Goal: Transaction & Acquisition: Download file/media

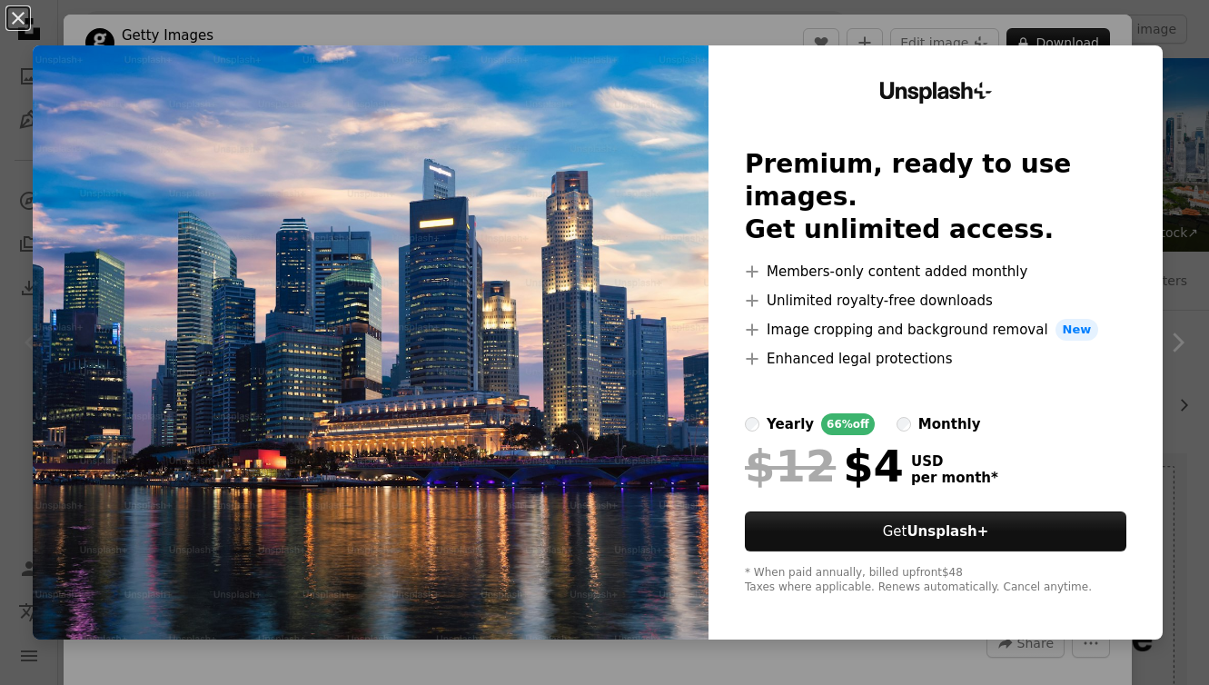
scroll to position [134, 0]
click at [14, 27] on button "An X shape" at bounding box center [18, 18] width 22 height 22
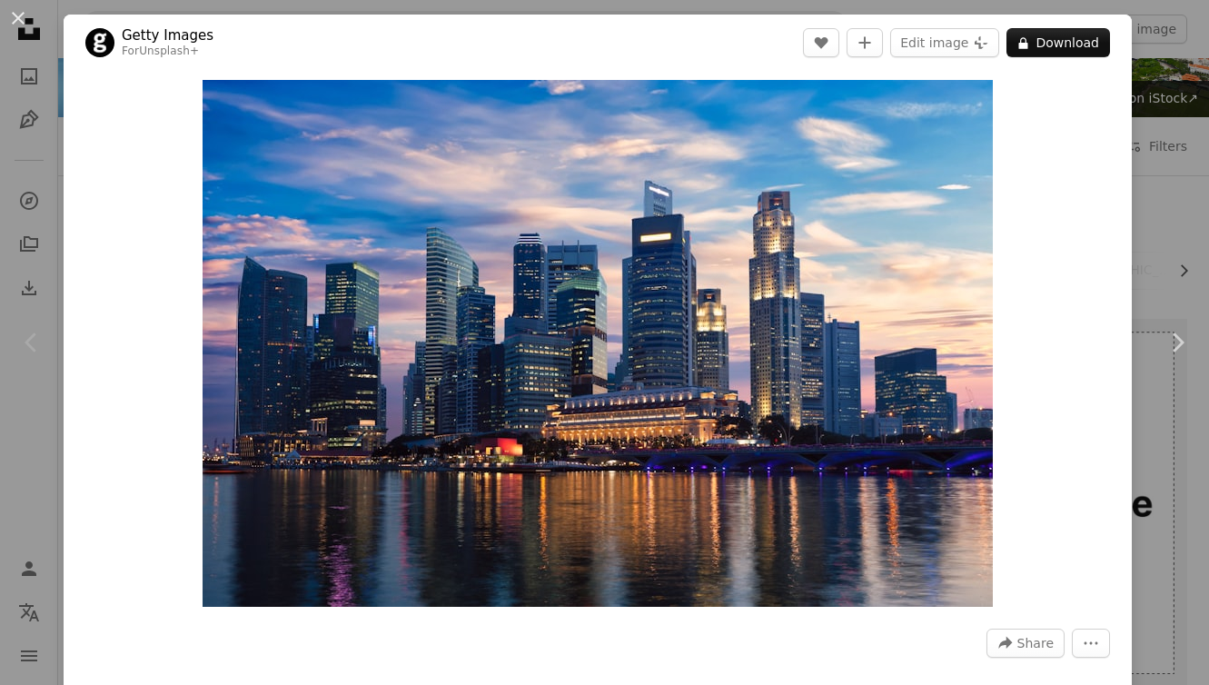
click at [35, 161] on div "An X shape Chevron left Chevron right Getty Images For Unsplash+ A heart A plus…" at bounding box center [604, 342] width 1209 height 685
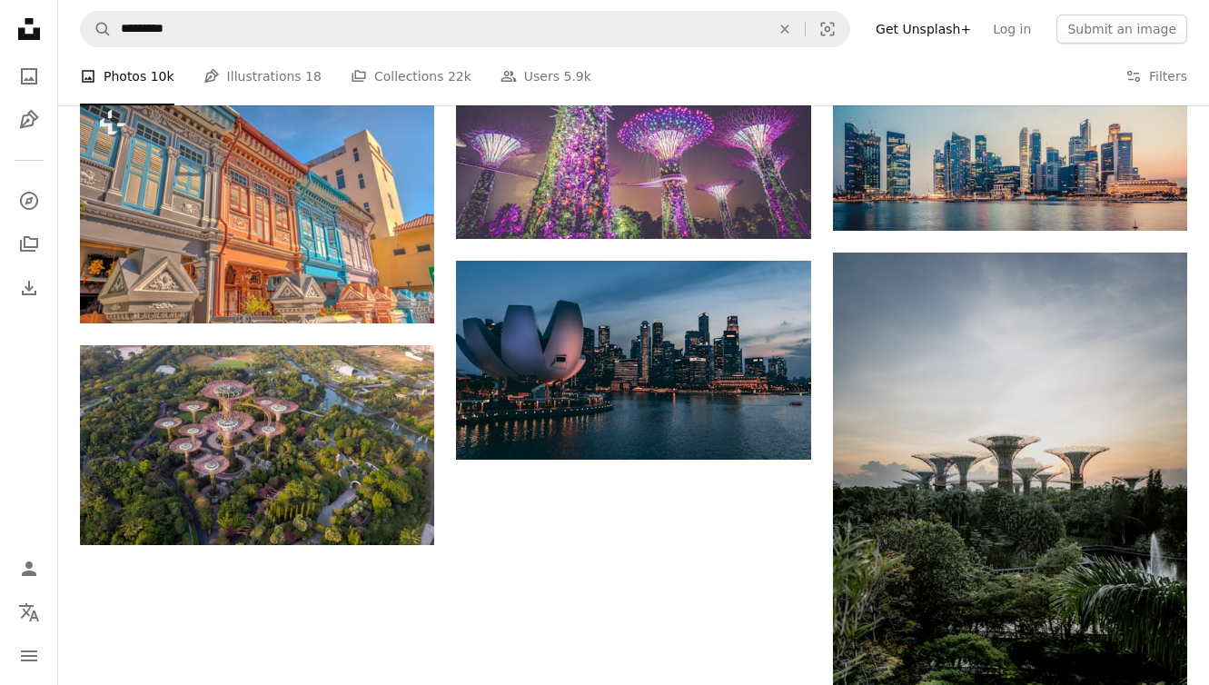
scroll to position [2079, 0]
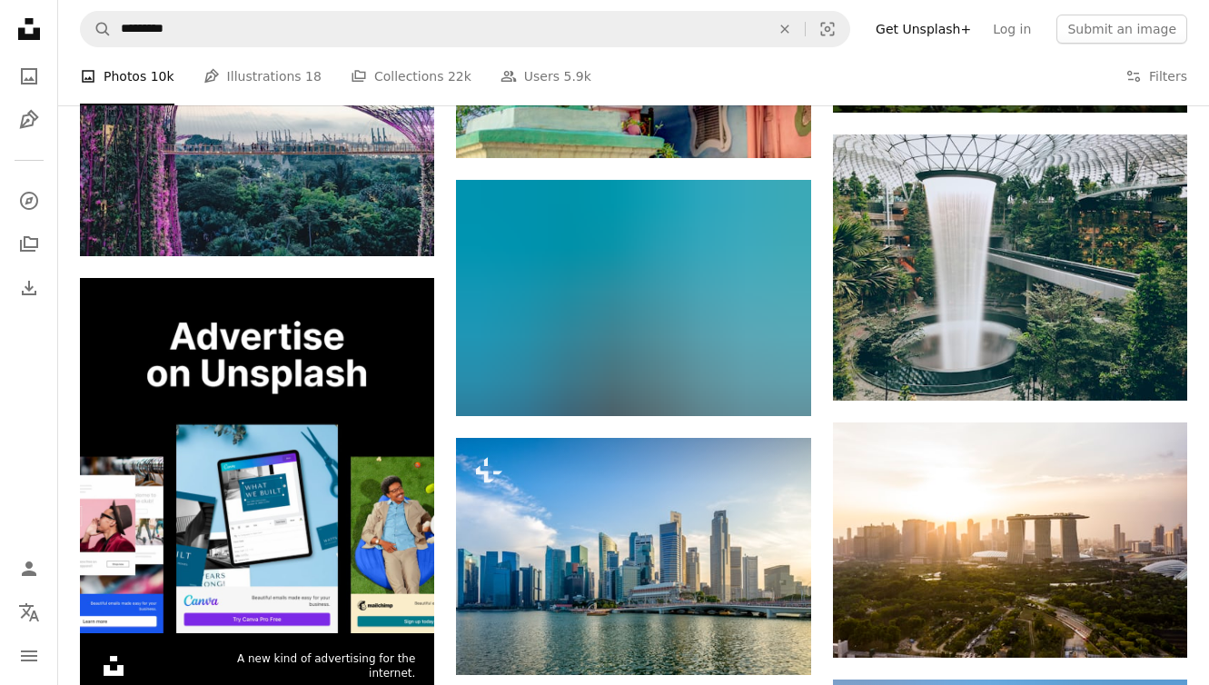
scroll to position [3507, 0]
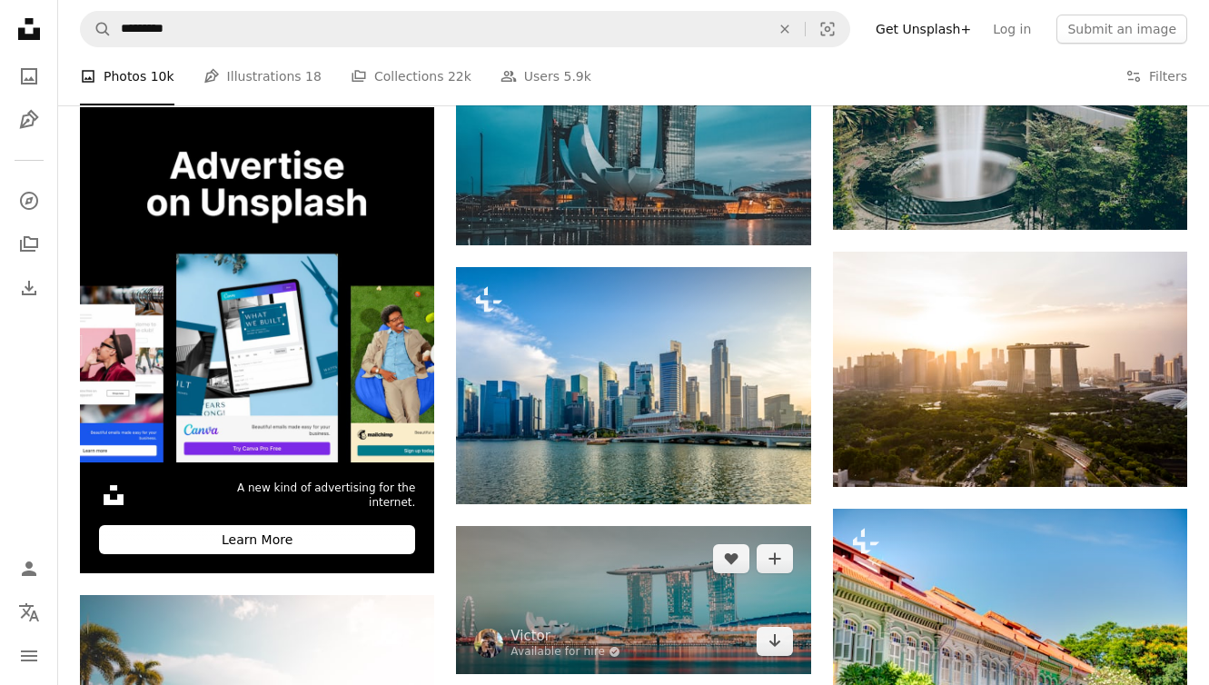
click at [642, 526] on img at bounding box center [633, 600] width 354 height 148
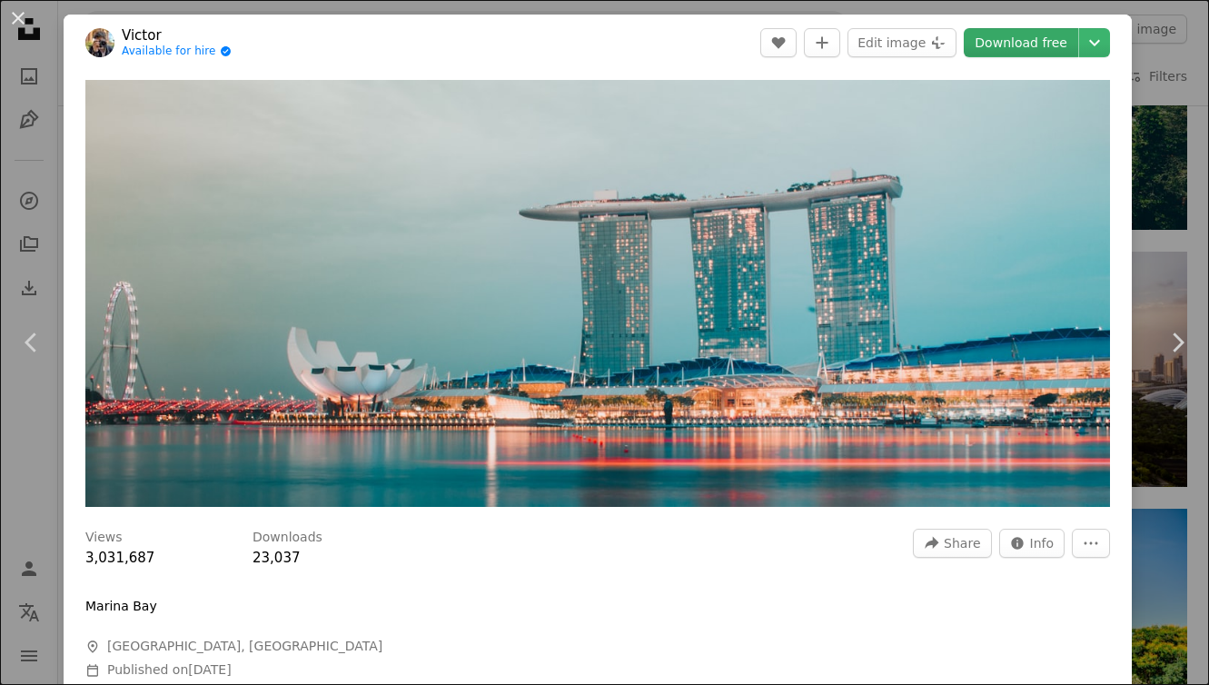
click at [1012, 43] on link "Download free" at bounding box center [1021, 42] width 114 height 29
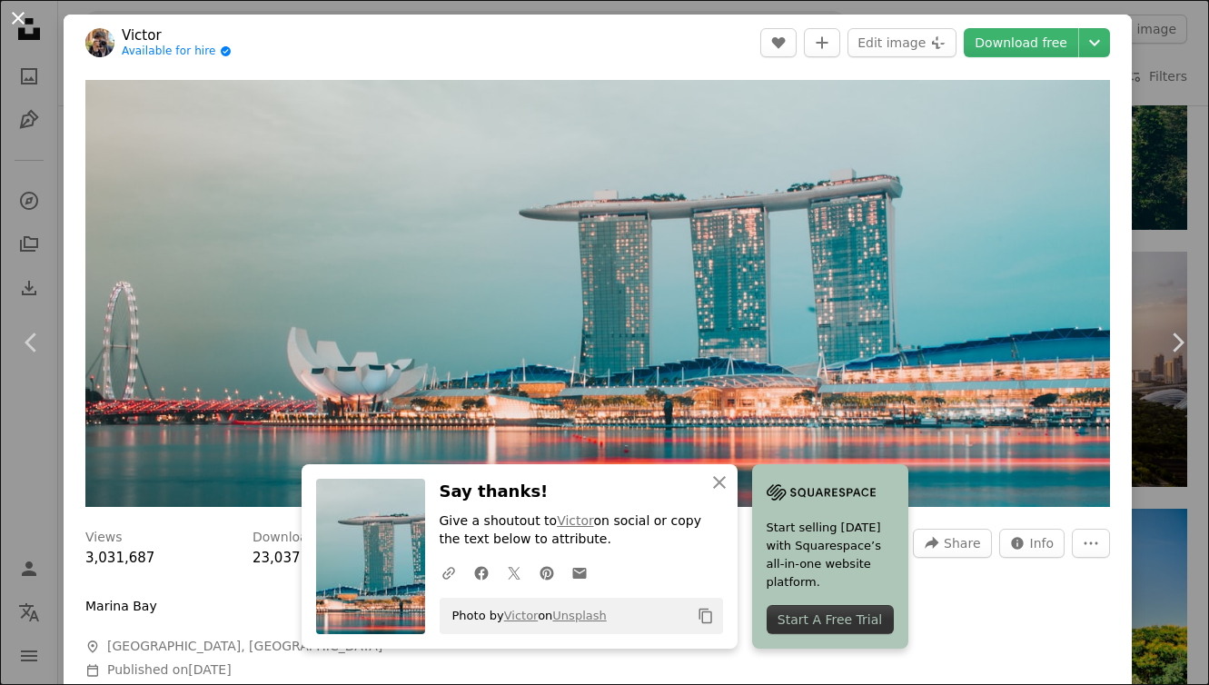
click at [22, 17] on button "An X shape" at bounding box center [18, 18] width 22 height 22
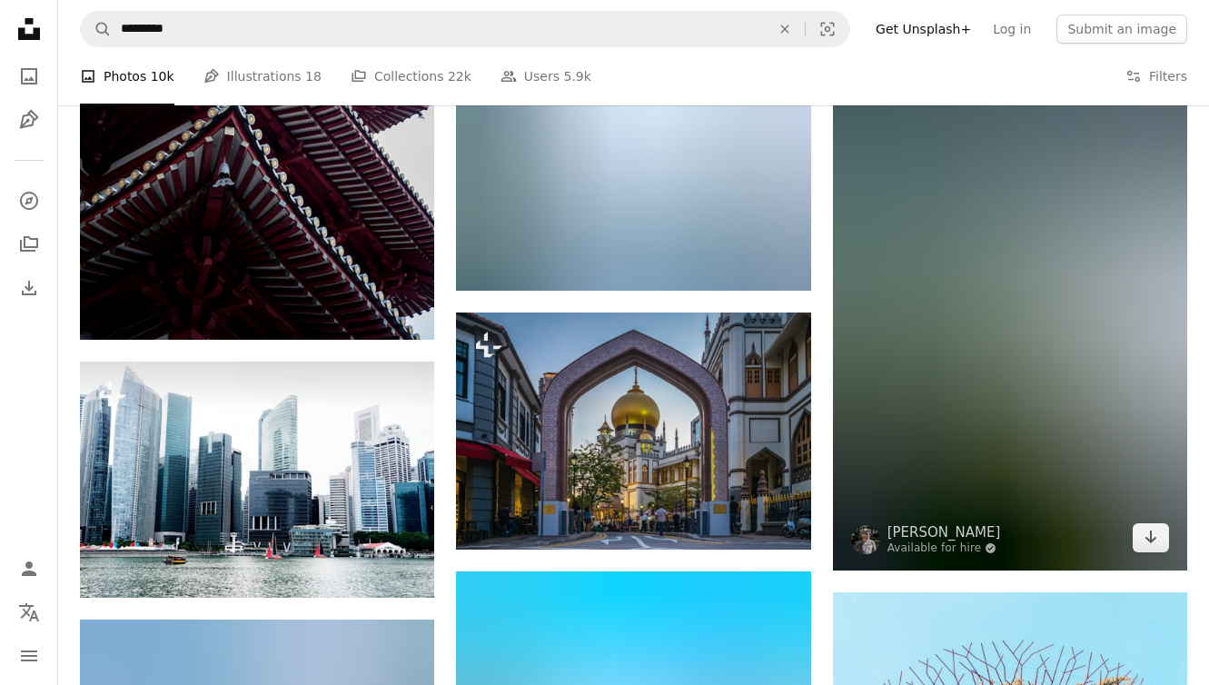
scroll to position [6893, 0]
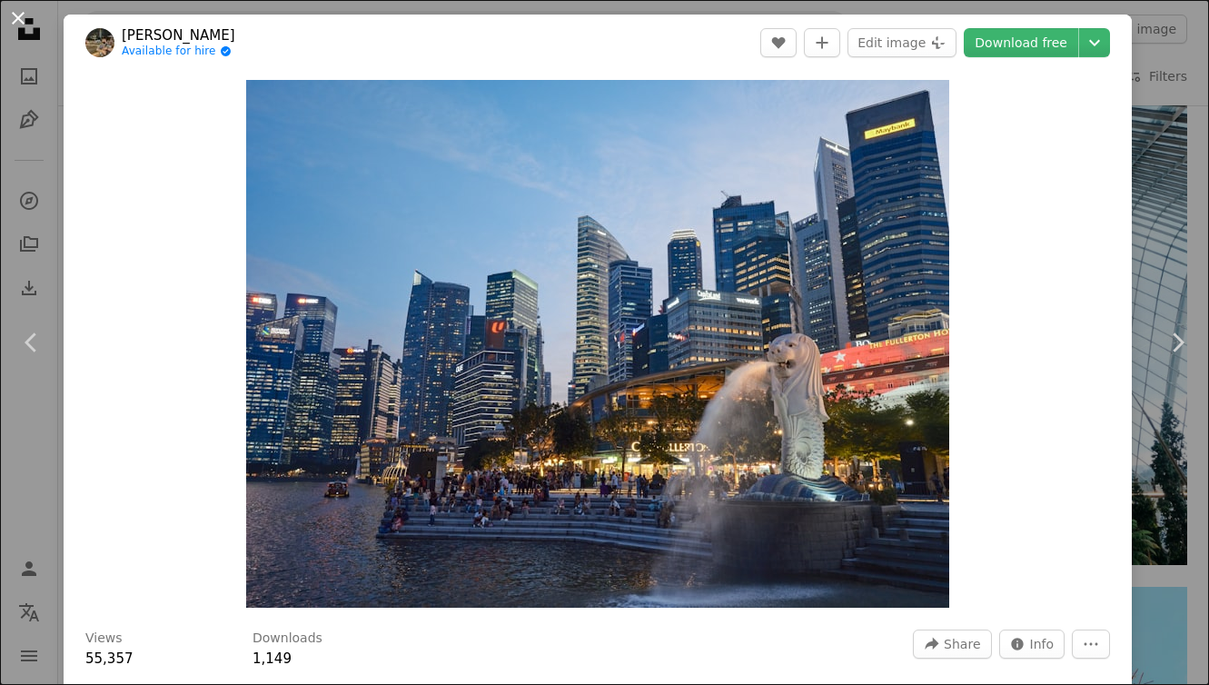
click at [16, 25] on button "An X shape" at bounding box center [18, 18] width 22 height 22
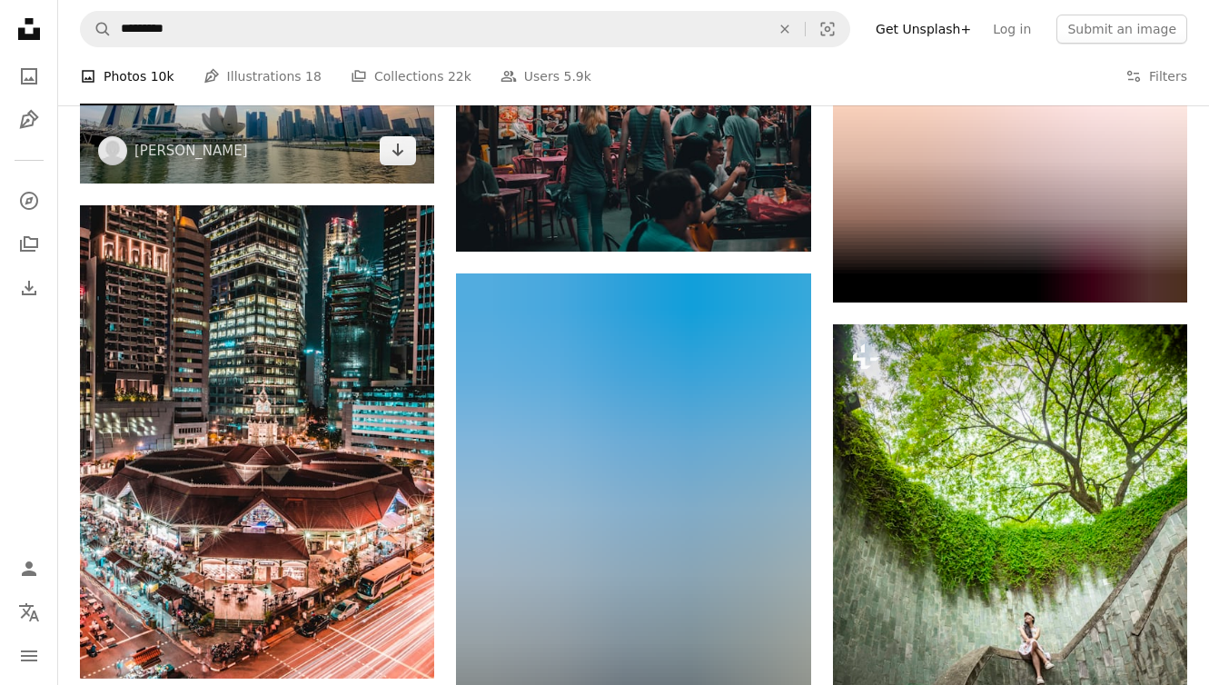
scroll to position [10222, 0]
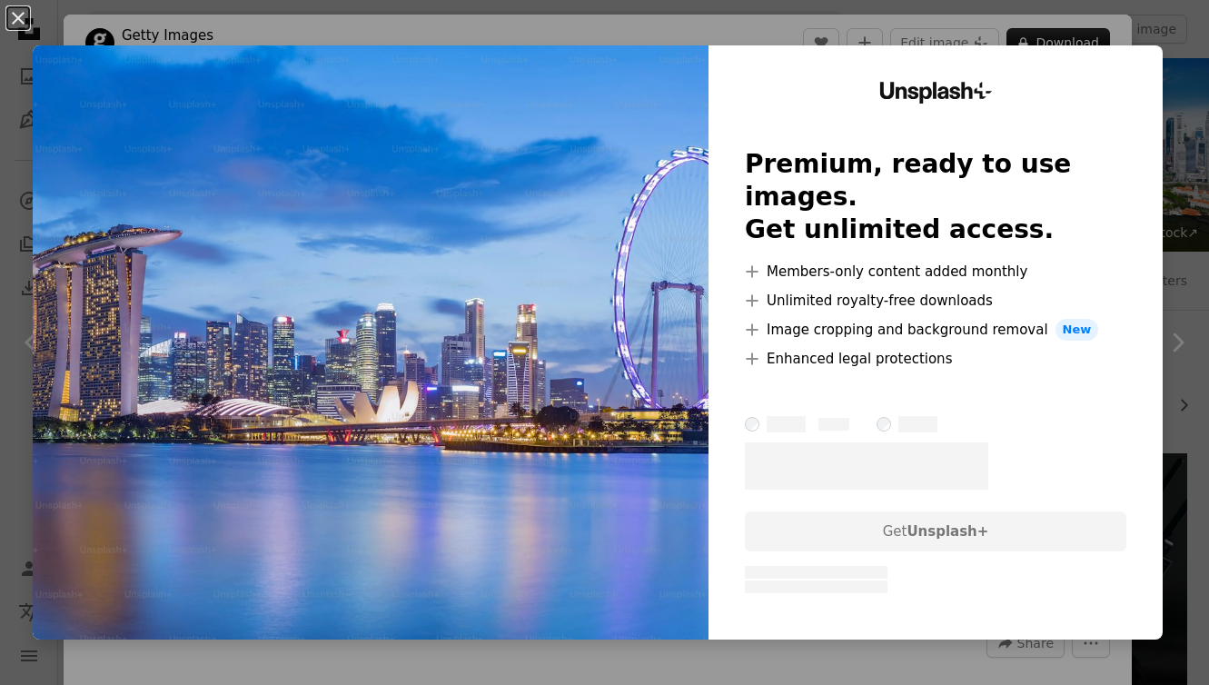
scroll to position [495, 0]
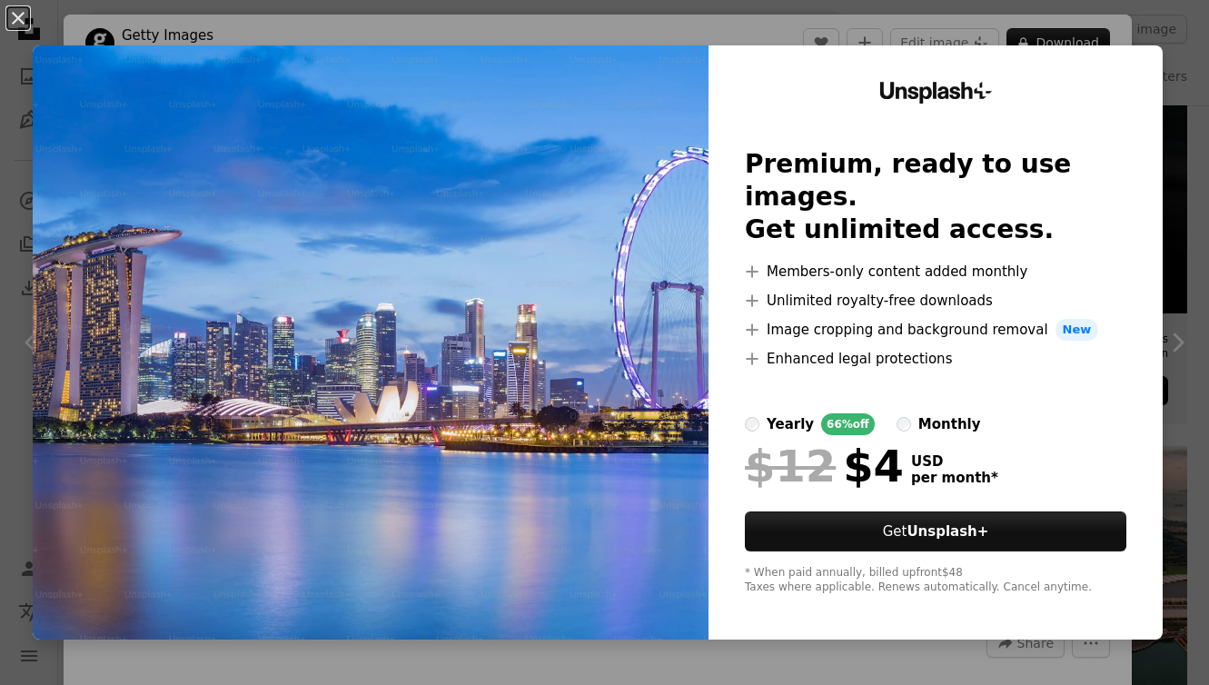
click at [3, 310] on div "An X shape Unsplash+ Premium, ready to use images. Get unlimited access. A plus…" at bounding box center [604, 342] width 1209 height 685
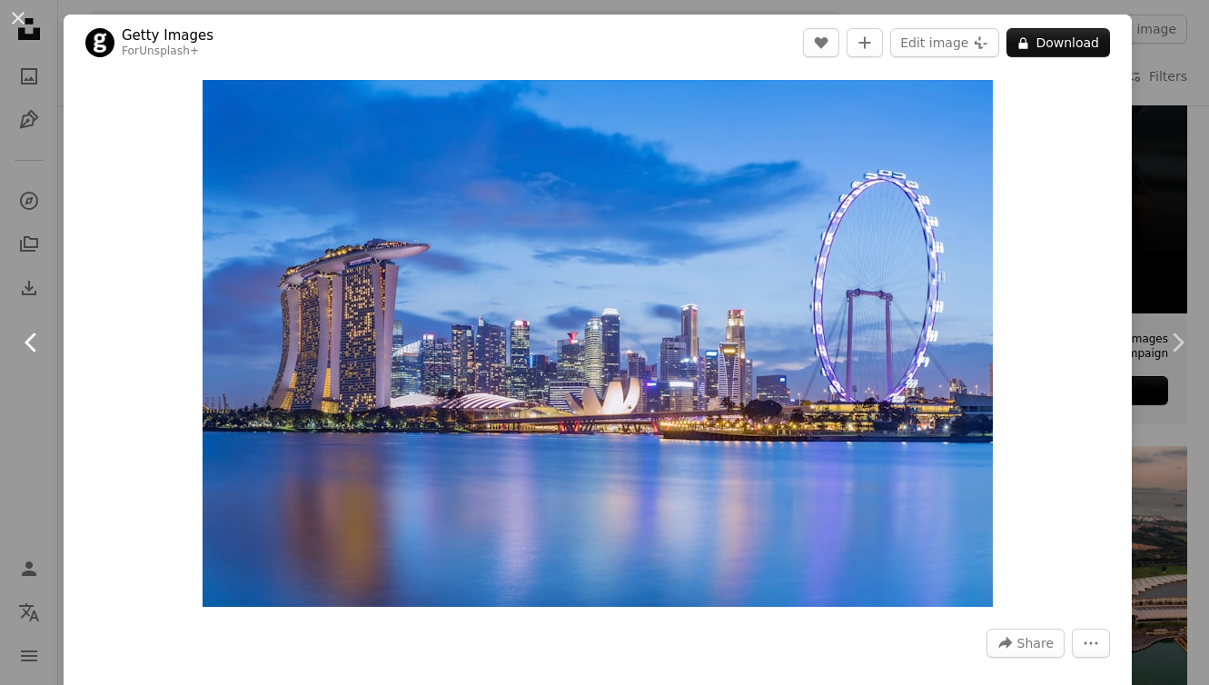
click at [35, 418] on link "Chevron left" at bounding box center [32, 342] width 64 height 174
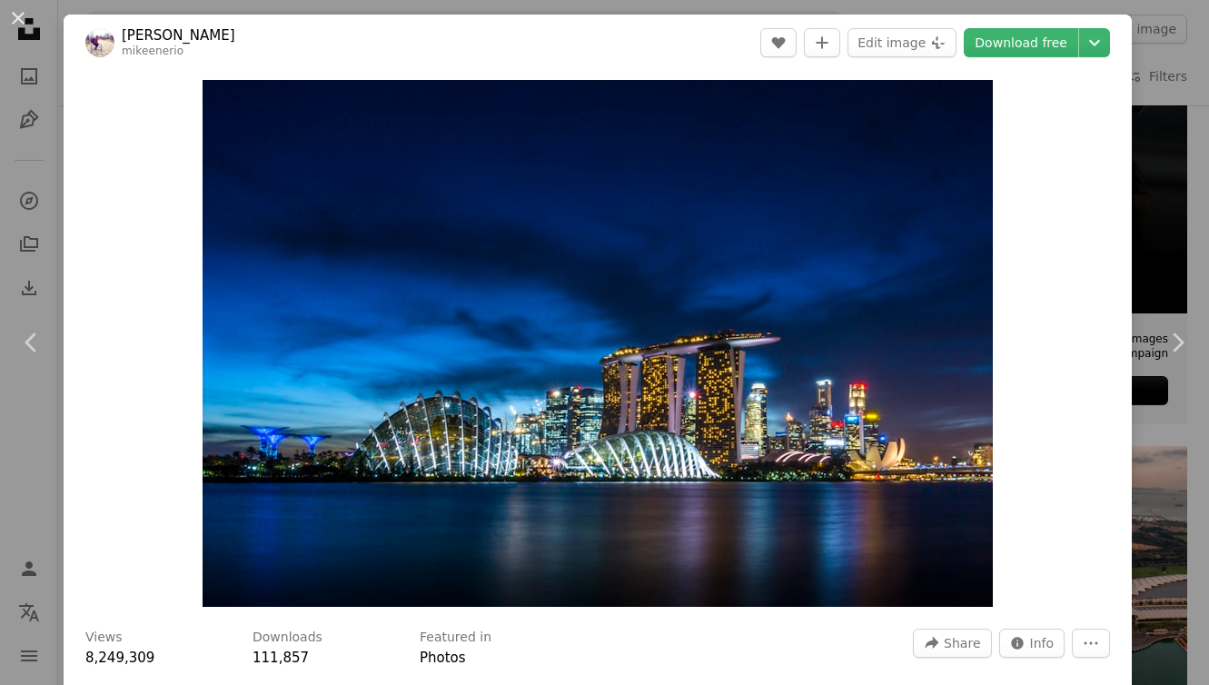
click at [1179, 51] on div "An X shape Chevron left Chevron right [PERSON_NAME] mikeenerio A heart A plus s…" at bounding box center [604, 342] width 1209 height 685
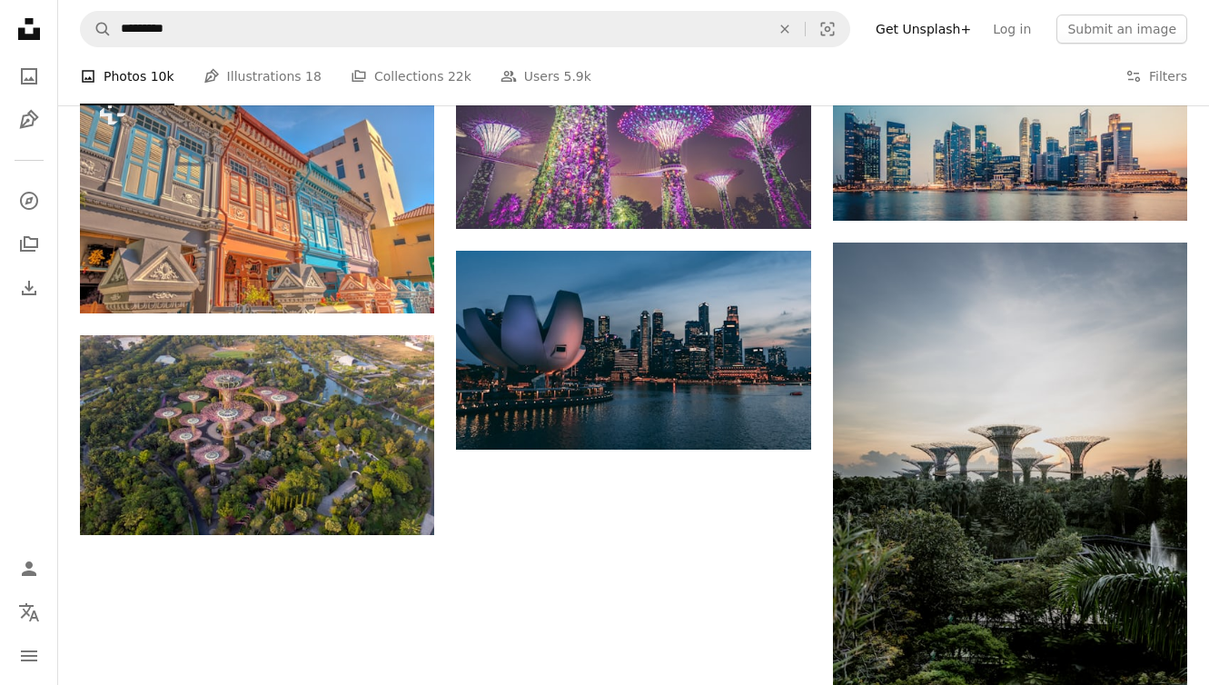
scroll to position [2079, 0]
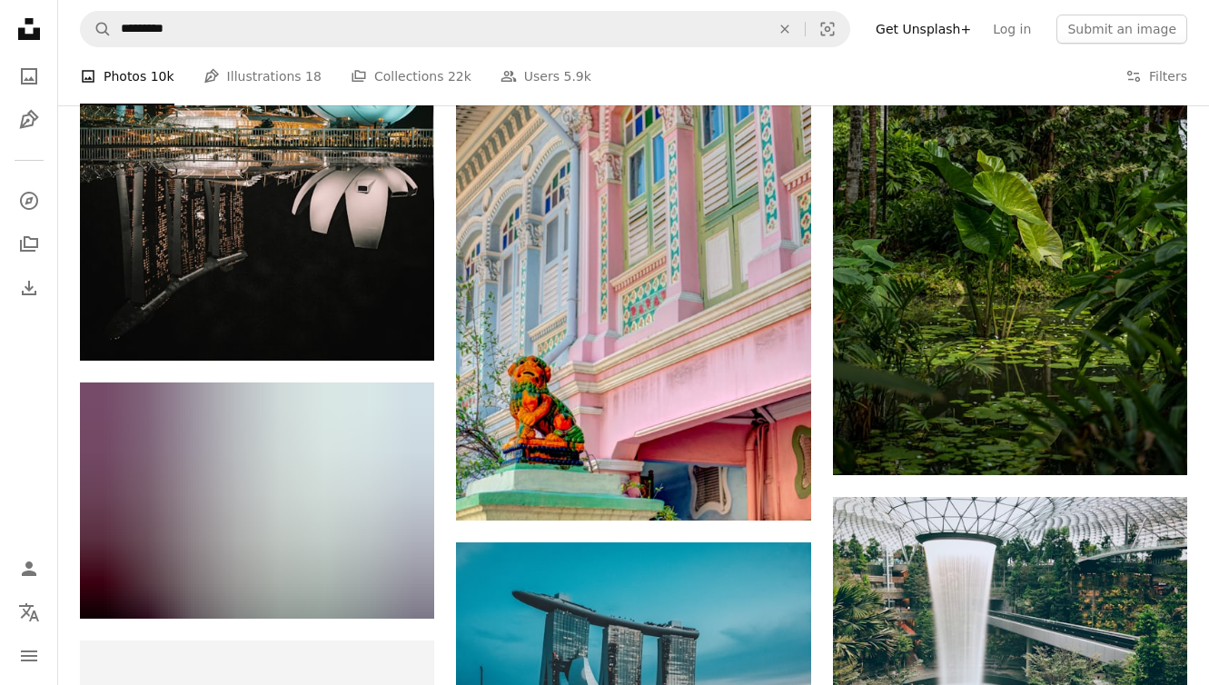
scroll to position [2953, 0]
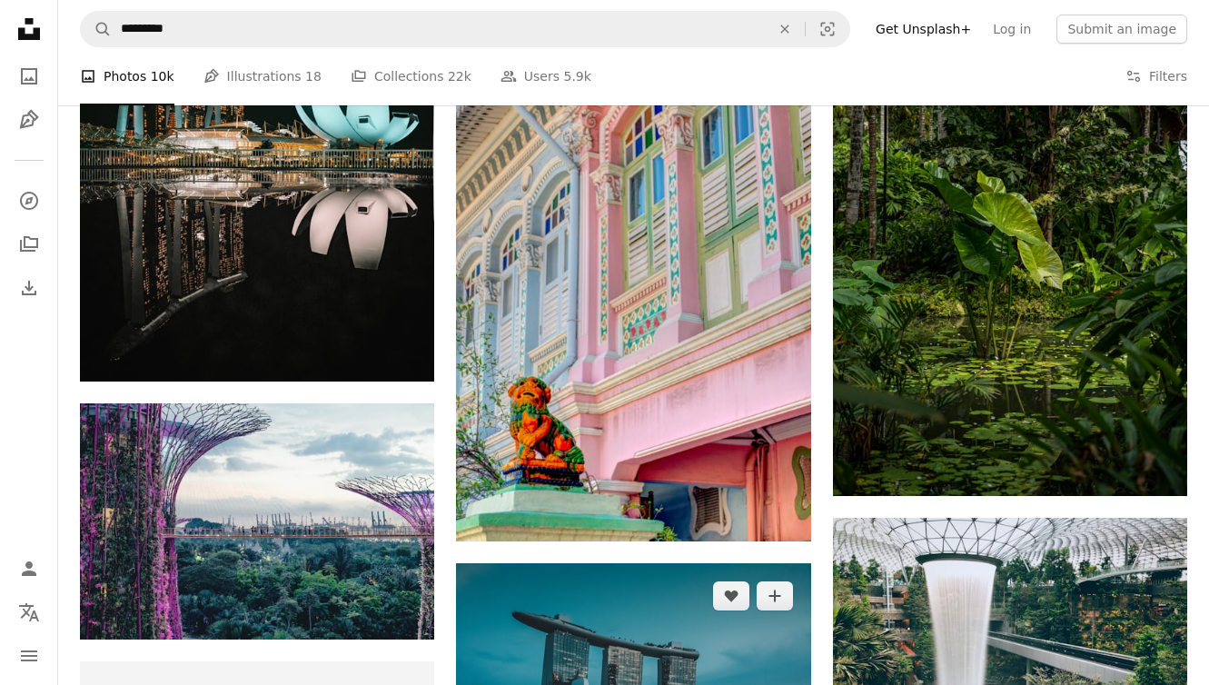
click at [748, 563] on img at bounding box center [633, 681] width 354 height 236
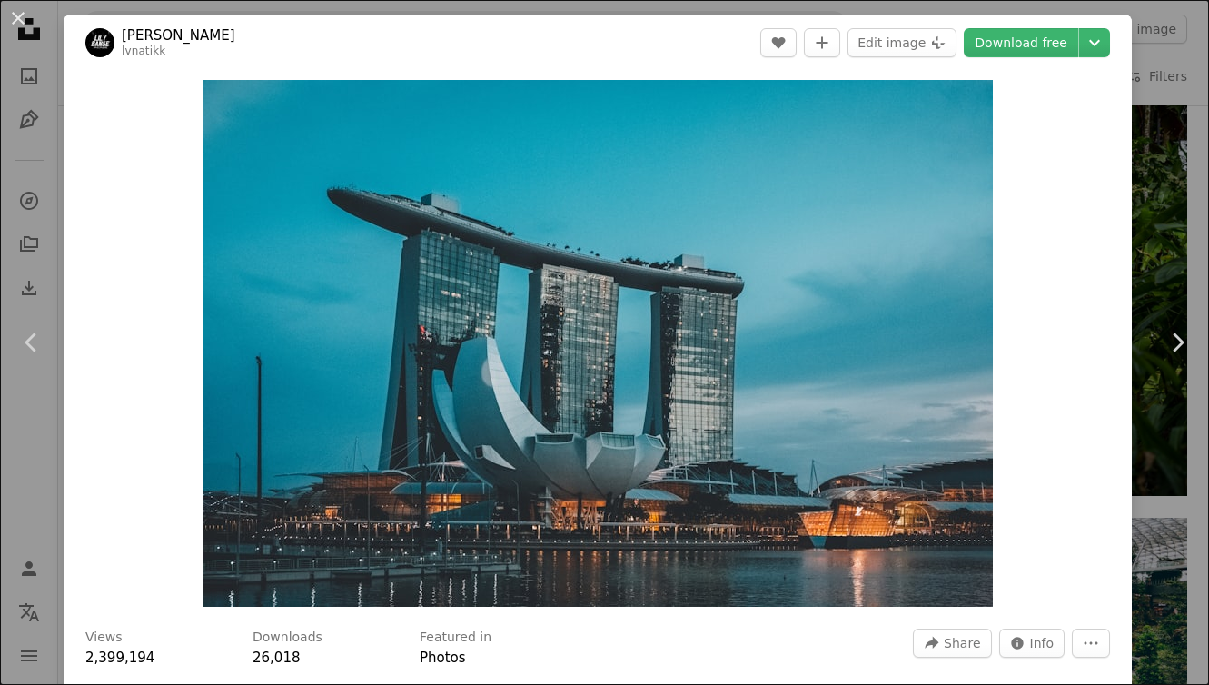
click at [124, 372] on div "Zoom in" at bounding box center [598, 343] width 1068 height 545
click at [46, 408] on link "Chevron left" at bounding box center [32, 342] width 64 height 174
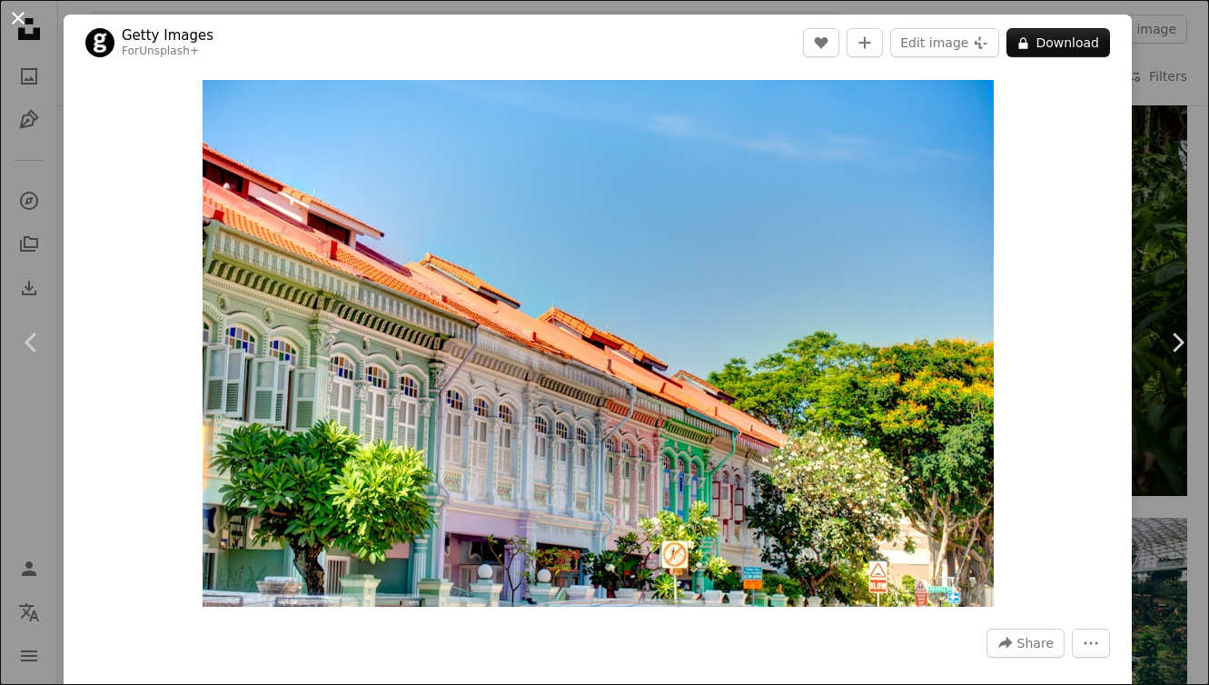
click at [18, 23] on button "An X shape" at bounding box center [18, 18] width 22 height 22
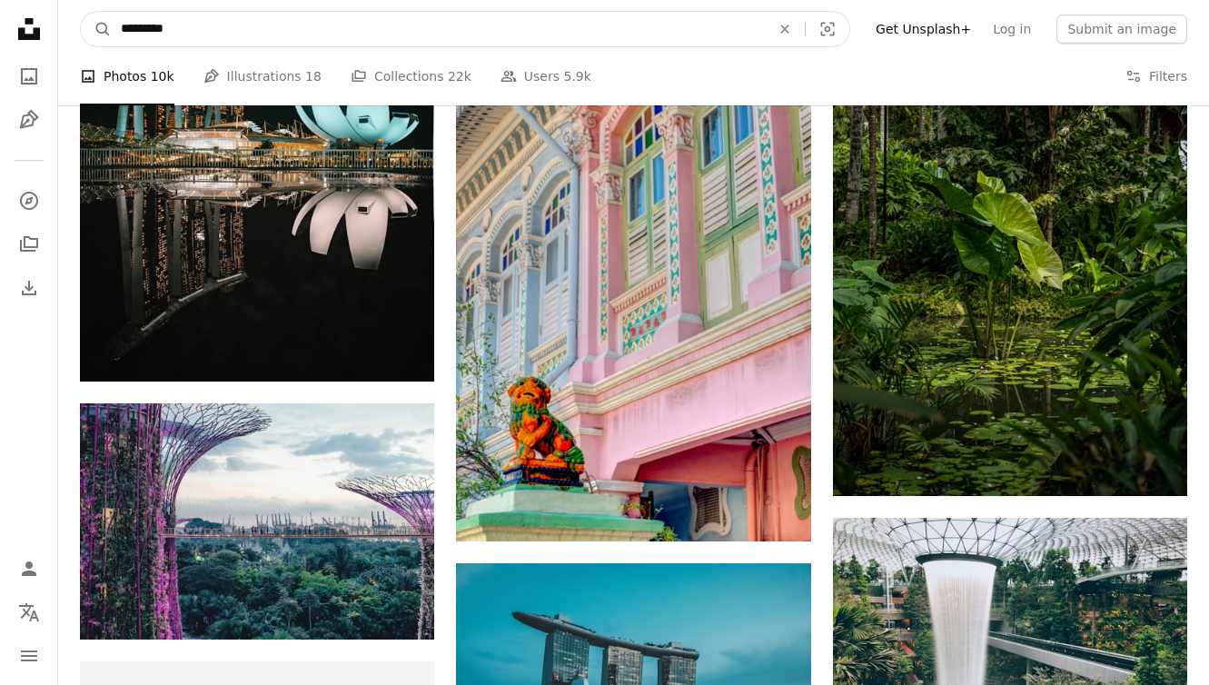
click at [262, 37] on input "*********" at bounding box center [438, 29] width 653 height 35
type input "**********"
click at [81, 12] on button "A magnifying glass" at bounding box center [96, 29] width 31 height 35
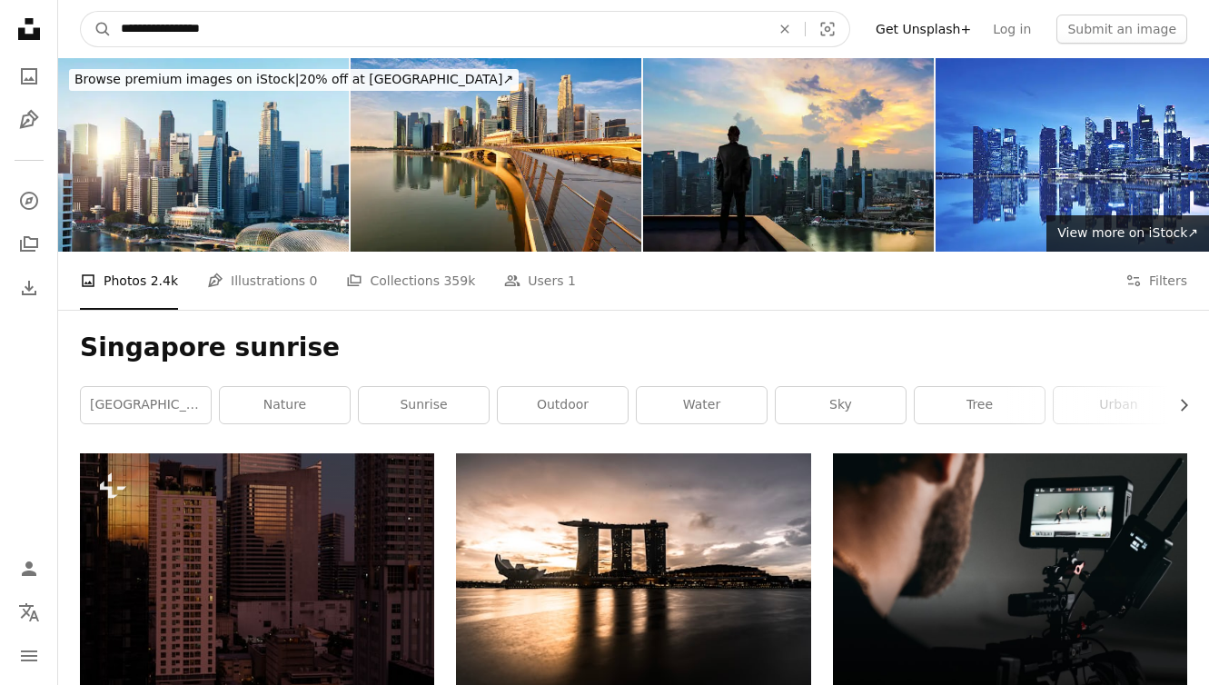
click at [277, 15] on input "**********" at bounding box center [438, 29] width 653 height 35
click at [276, 36] on input "**********" at bounding box center [438, 29] width 653 height 35
type input "*********"
click at [81, 12] on button "A magnifying glass" at bounding box center [96, 29] width 31 height 35
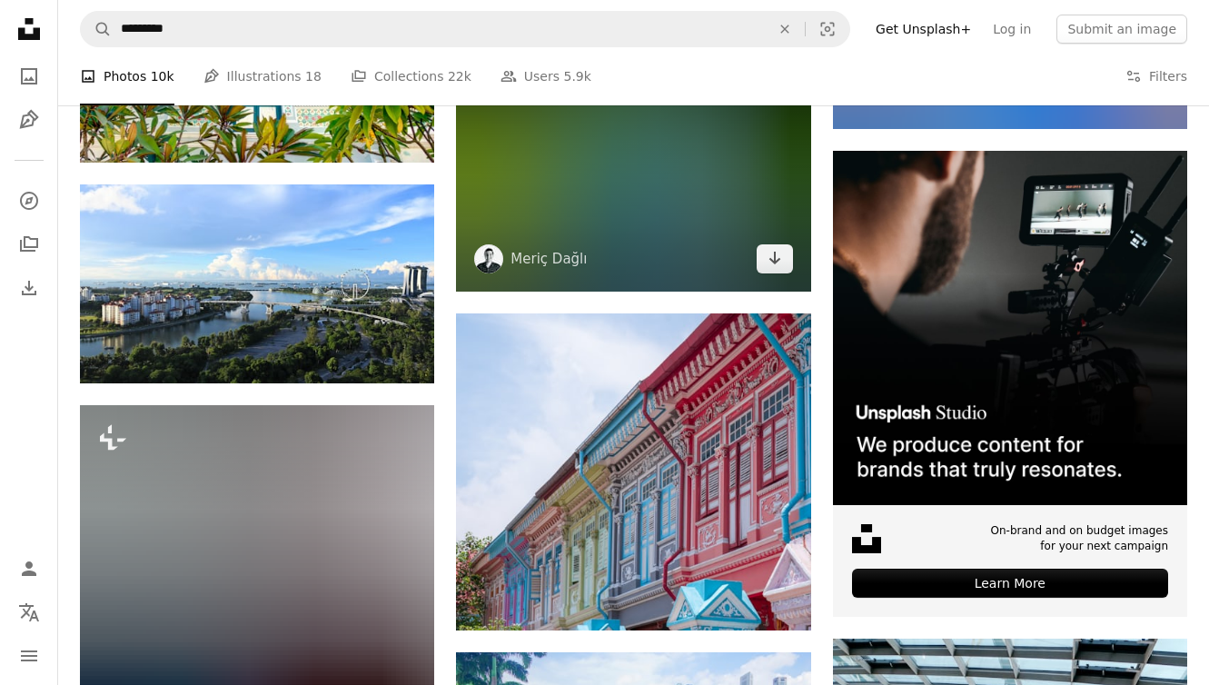
scroll to position [6384, 0]
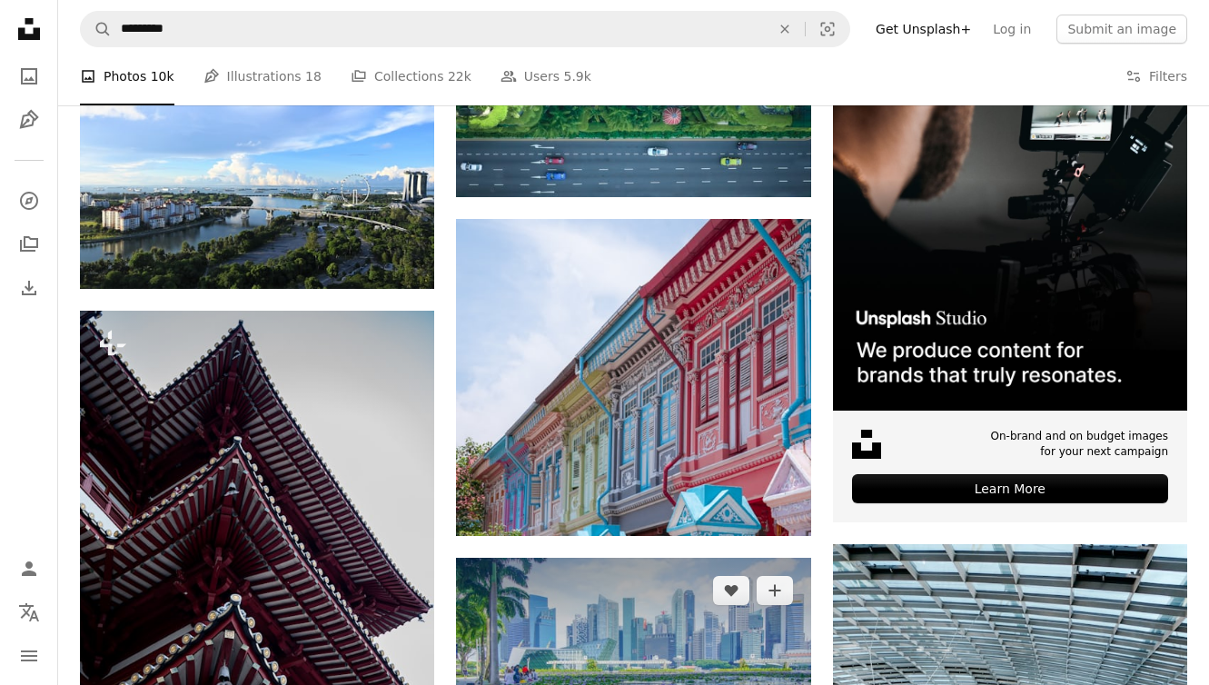
click at [658, 558] on img at bounding box center [633, 676] width 354 height 236
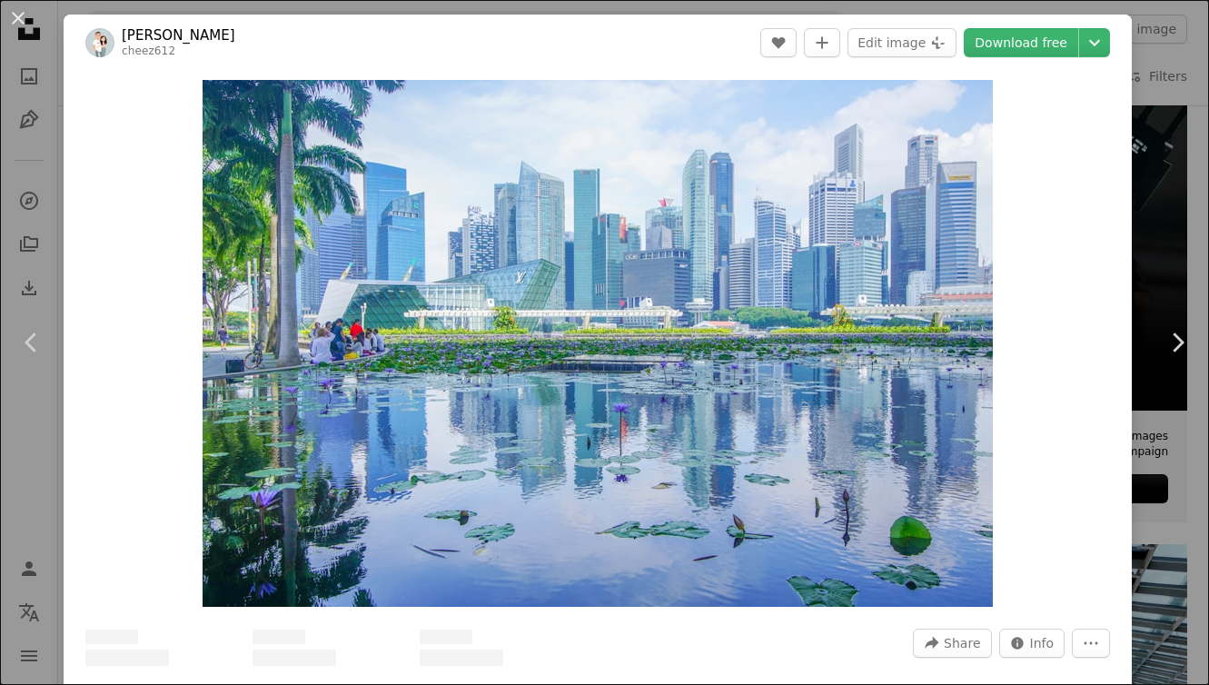
click at [658, 511] on img "Zoom in on this image" at bounding box center [598, 343] width 790 height 527
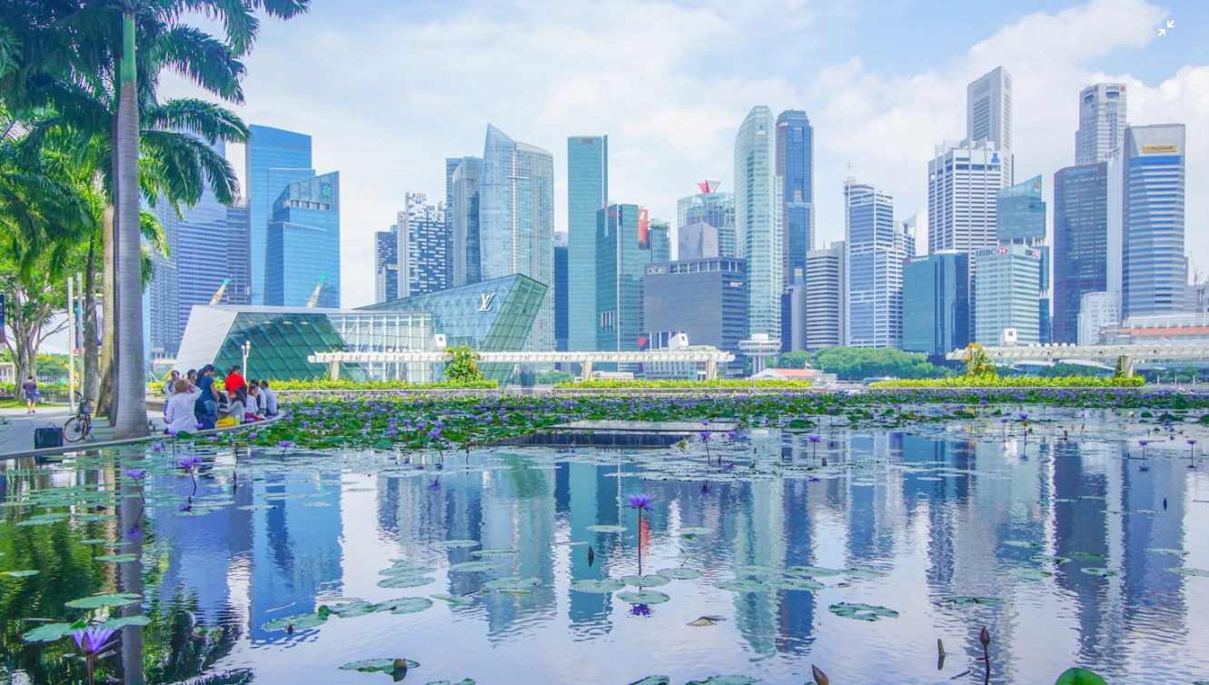
scroll to position [61, 0]
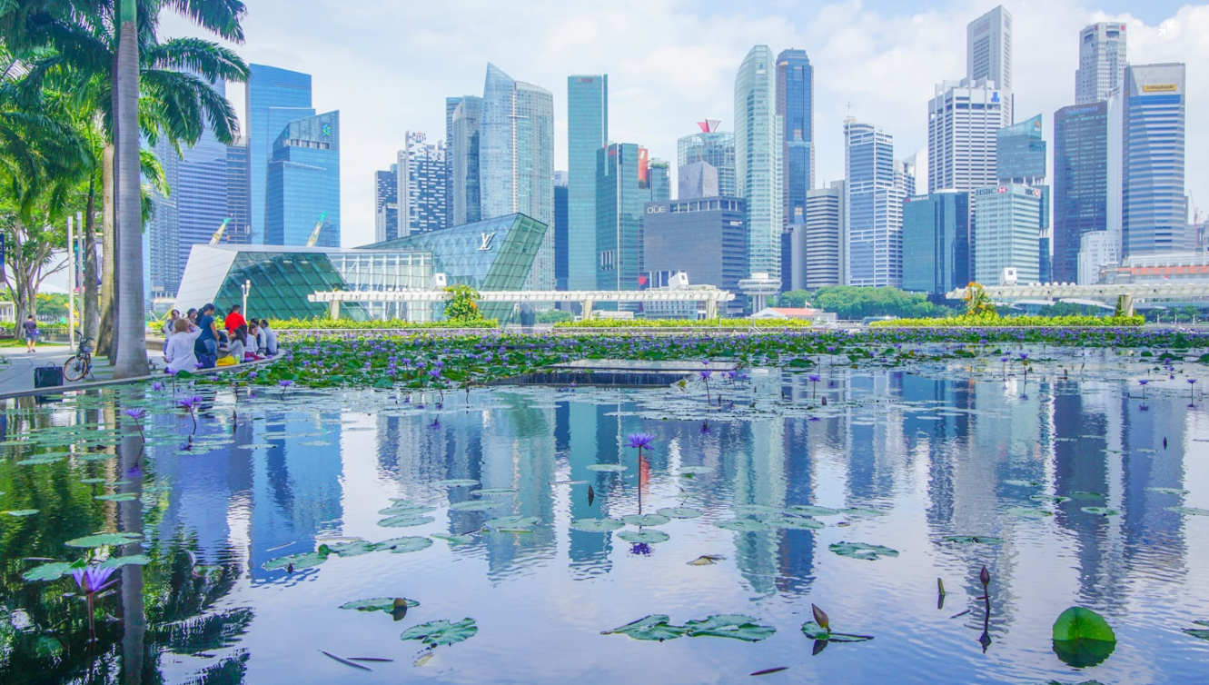
click at [662, 510] on img "Zoom out on this image" at bounding box center [604, 342] width 1211 height 808
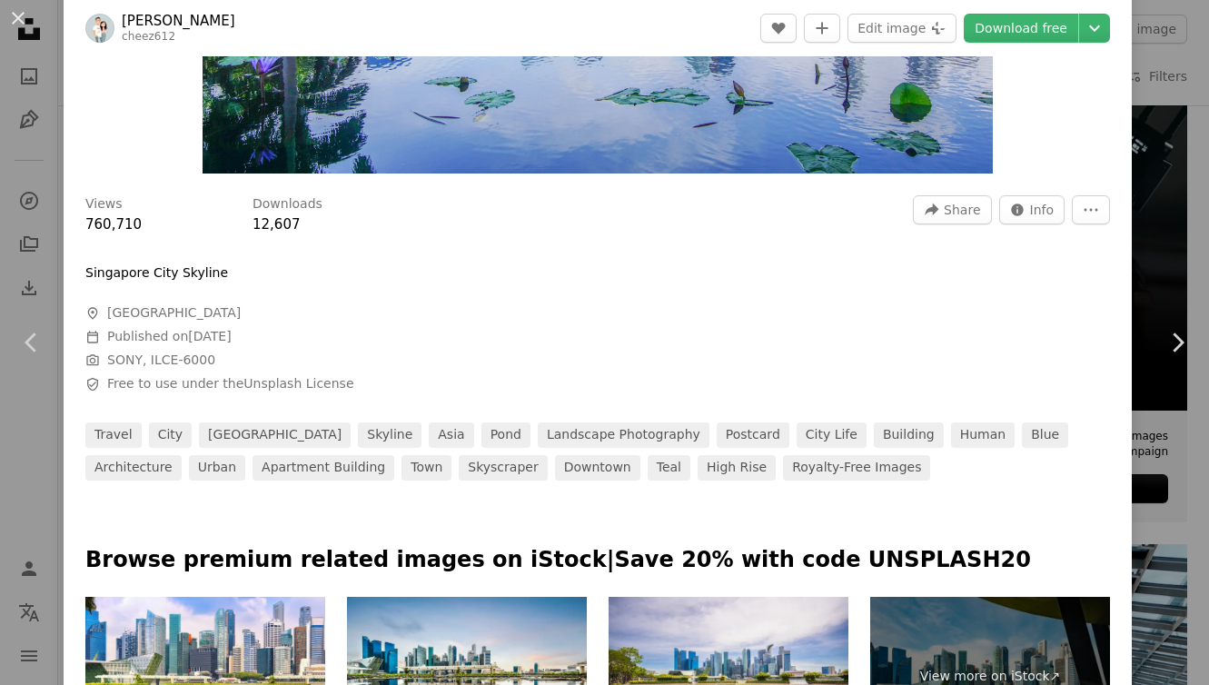
scroll to position [531, 0]
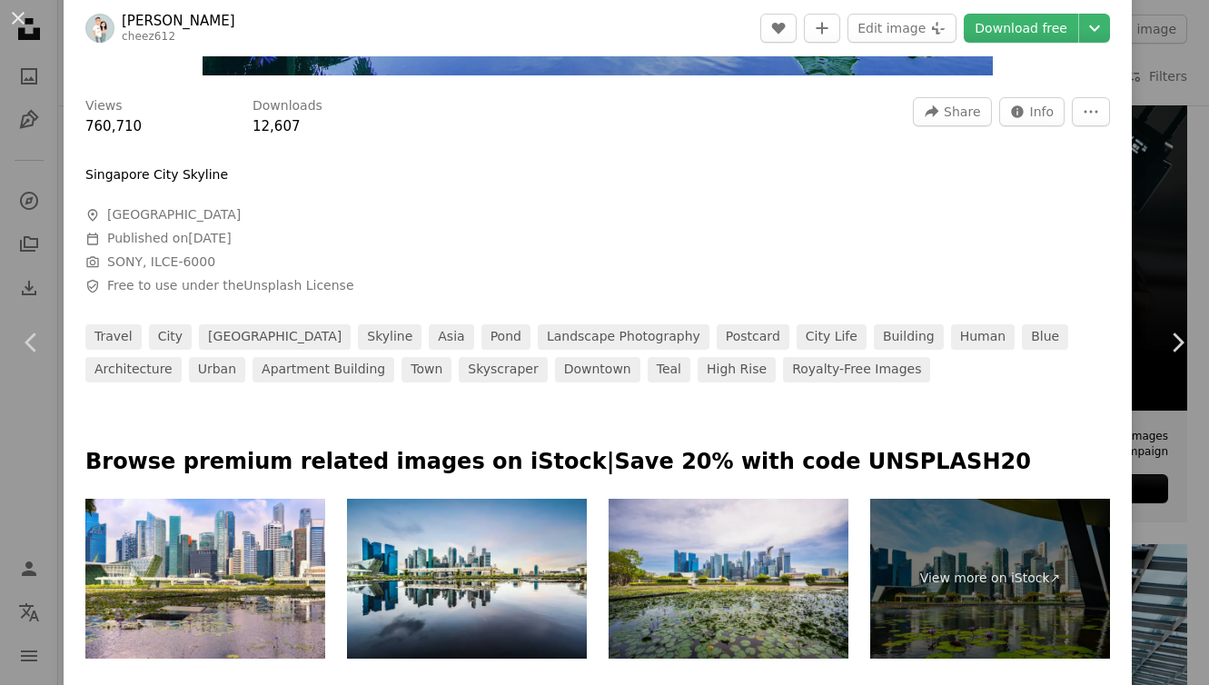
click at [402, 377] on link "town" at bounding box center [427, 369] width 50 height 25
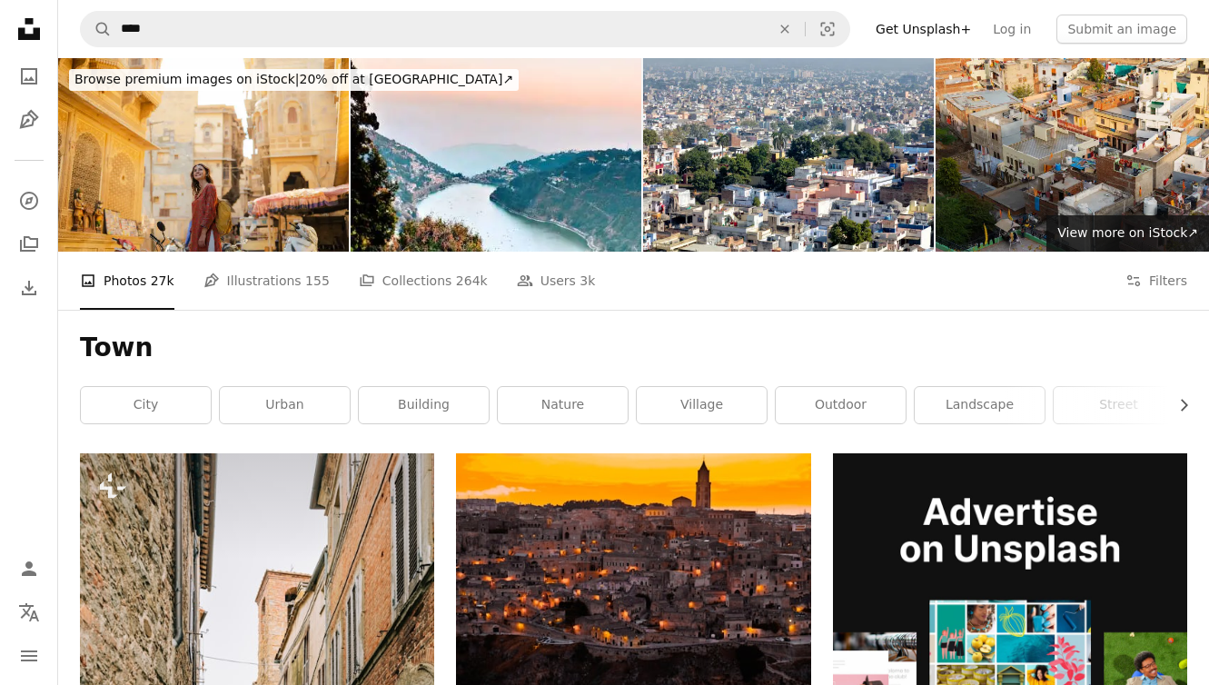
click at [45, 322] on nav "Unsplash logo Unsplash Home A photo Pen Tool A compass A stack of folders Downl…" at bounding box center [29, 342] width 58 height 685
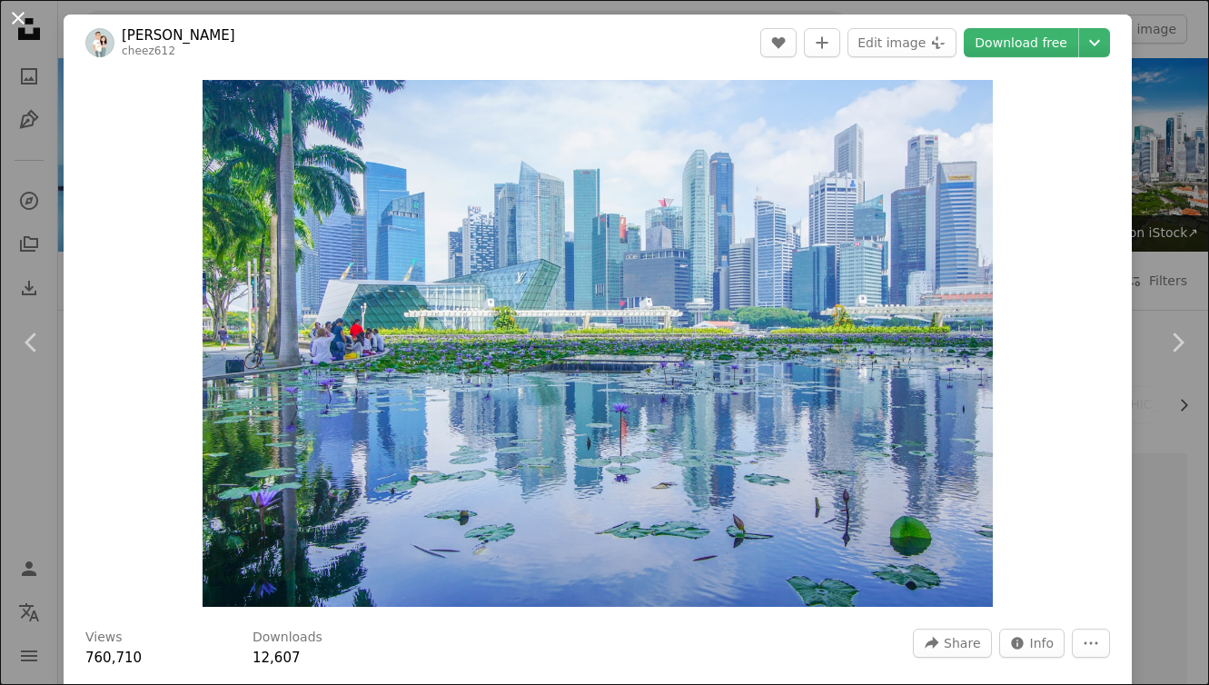
scroll to position [6387, 0]
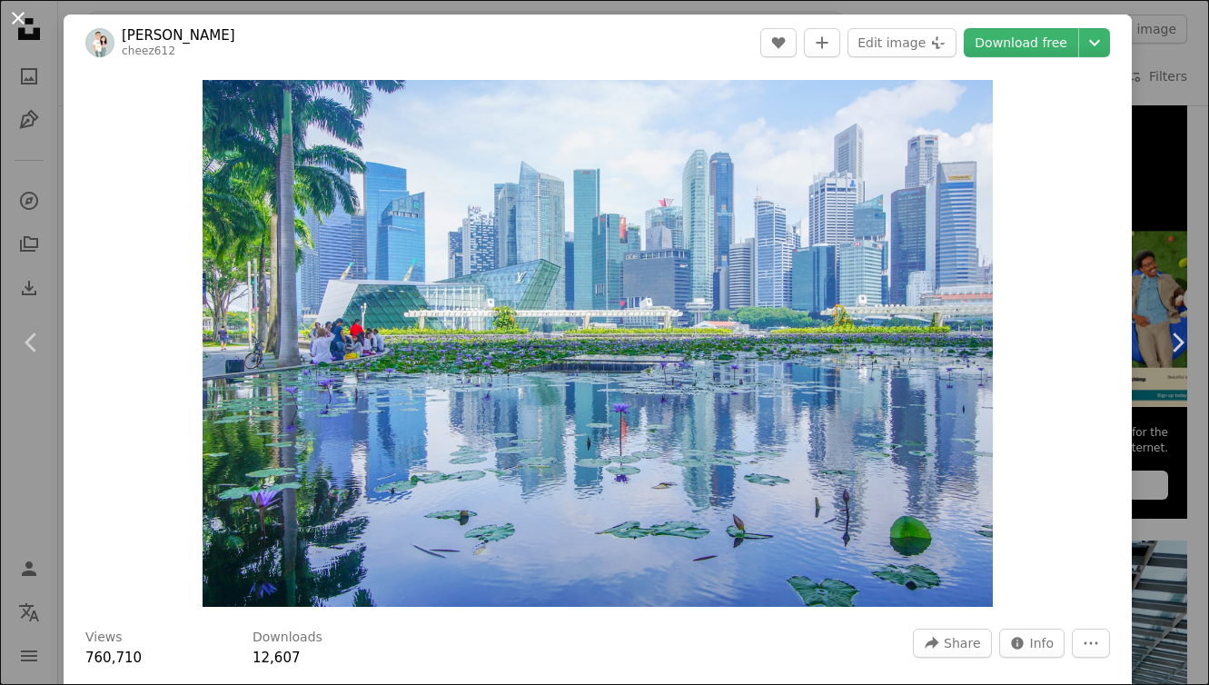
click at [14, 14] on button "An X shape" at bounding box center [18, 18] width 22 height 22
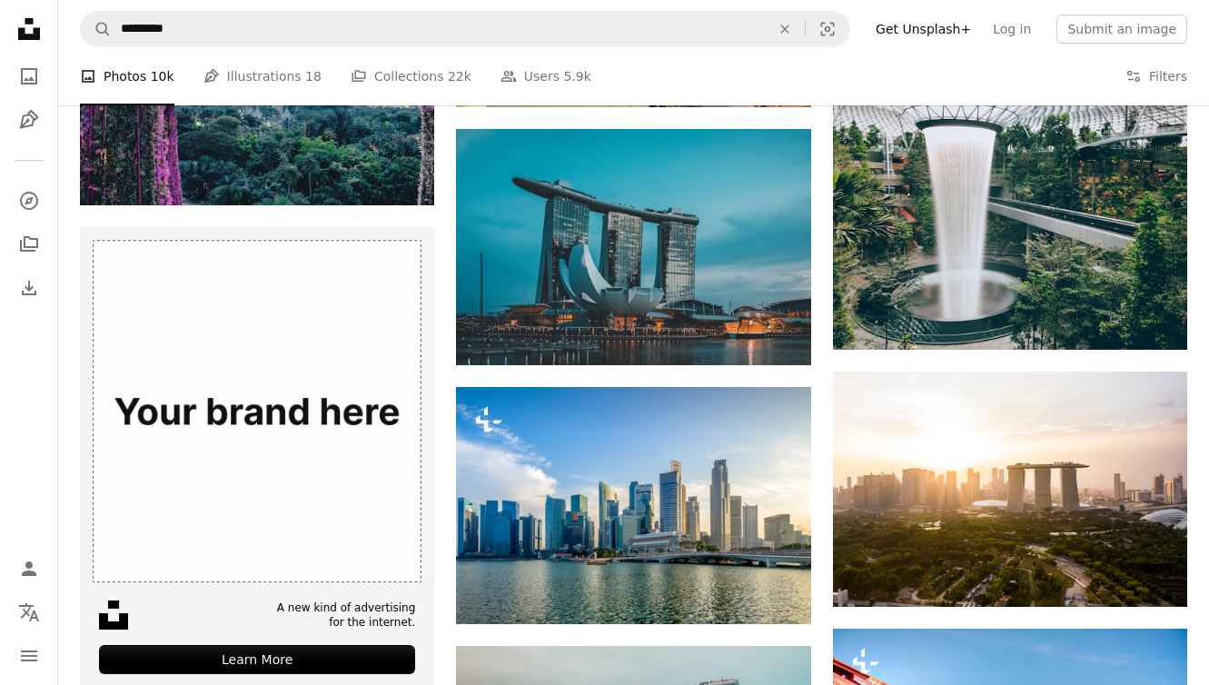
scroll to position [3395, 0]
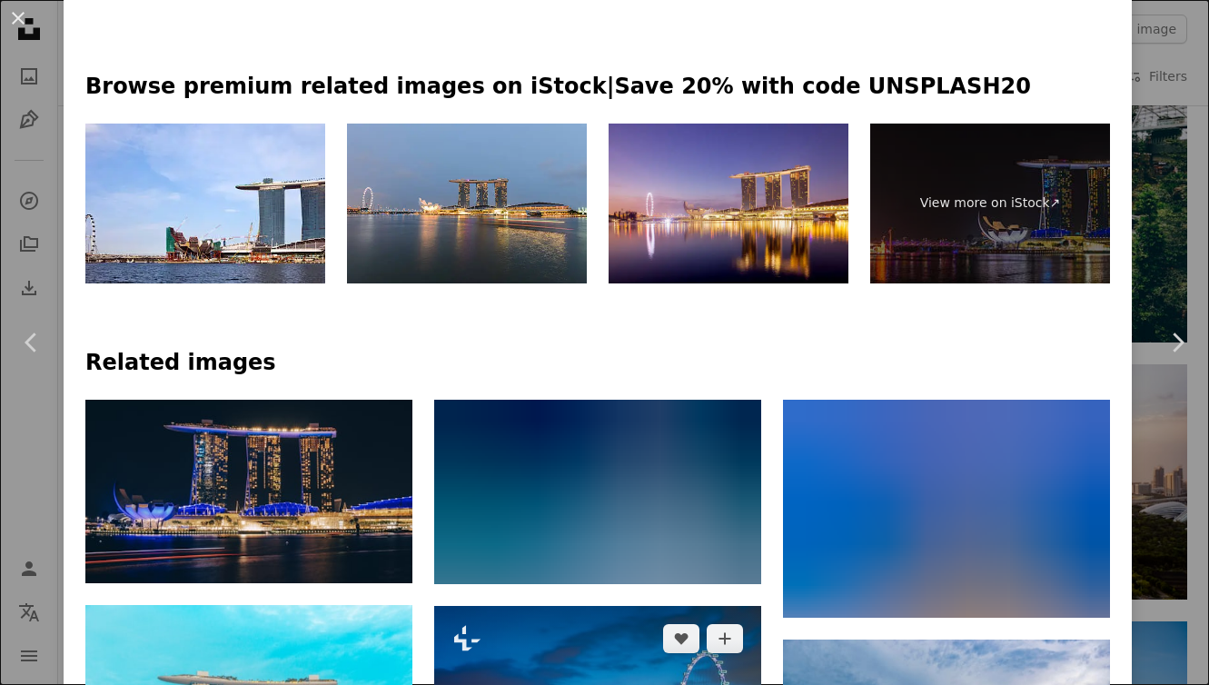
scroll to position [815, 0]
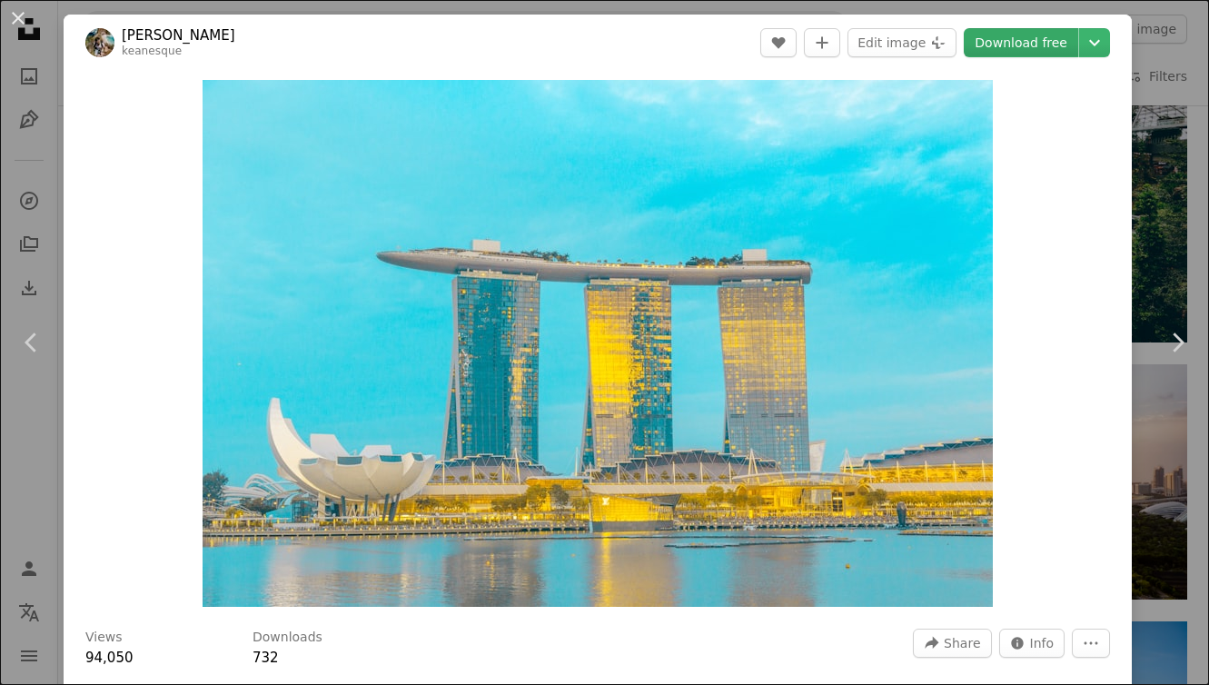
click at [1021, 32] on link "Download free" at bounding box center [1021, 42] width 114 height 29
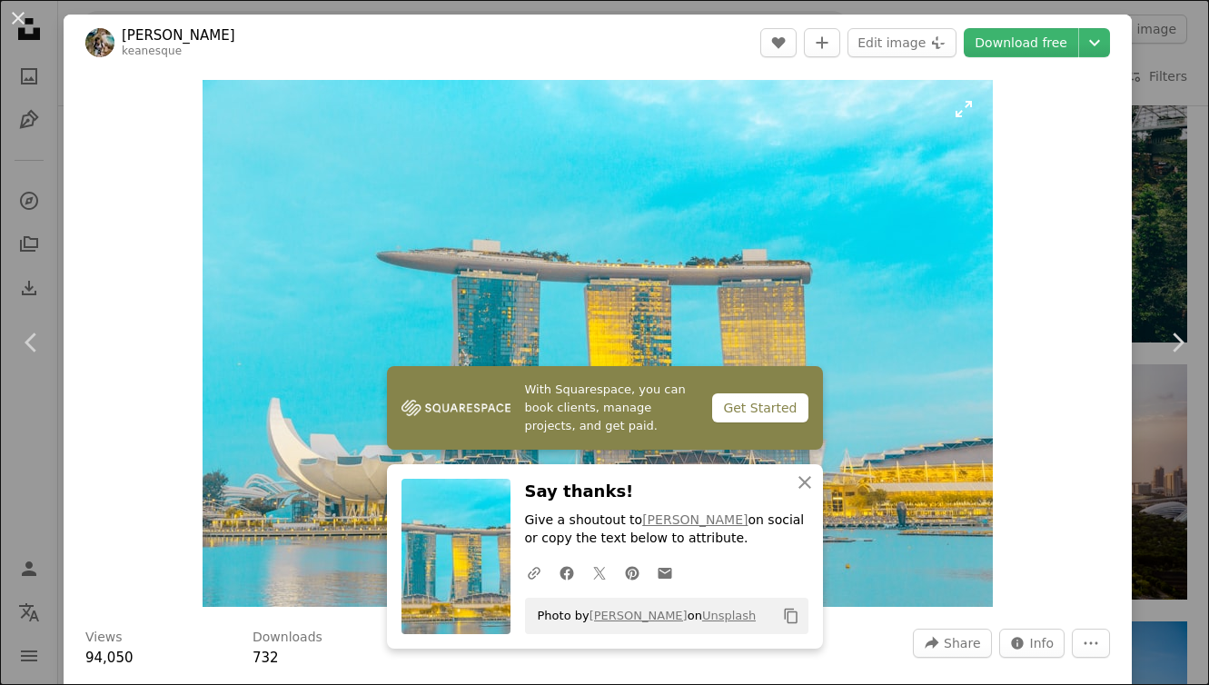
scroll to position [5, 0]
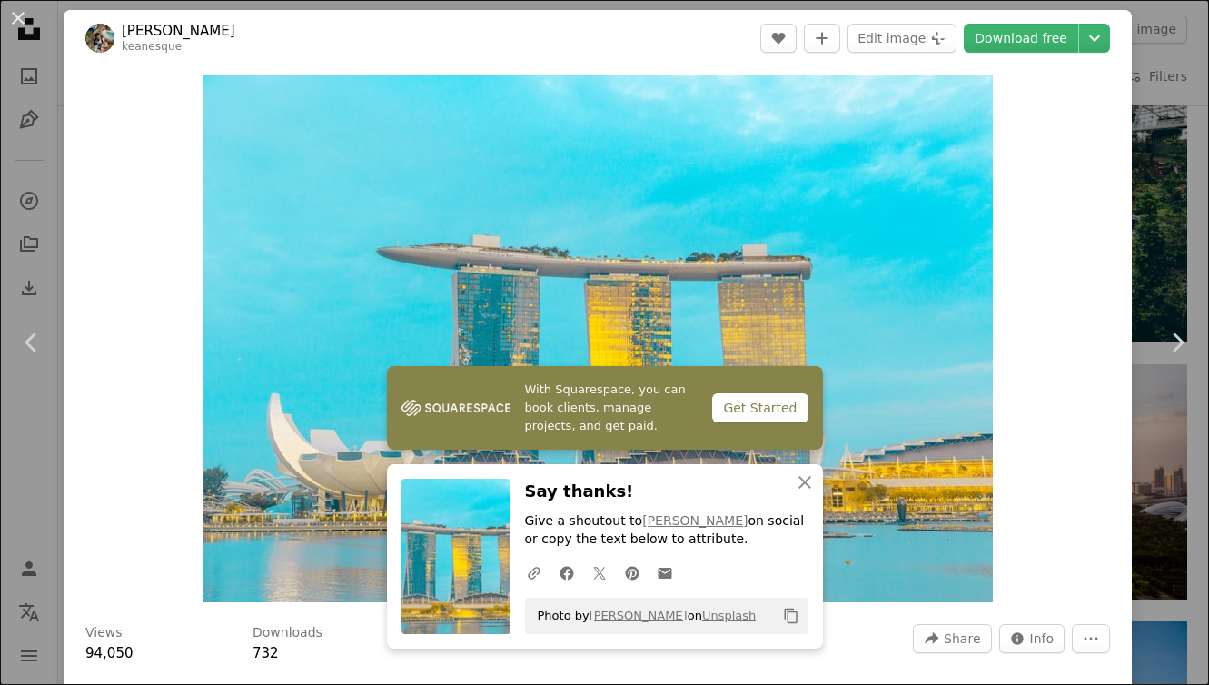
click at [1069, 334] on div "Zoom in" at bounding box center [598, 338] width 1068 height 545
click at [17, 14] on button "An X shape" at bounding box center [18, 18] width 22 height 22
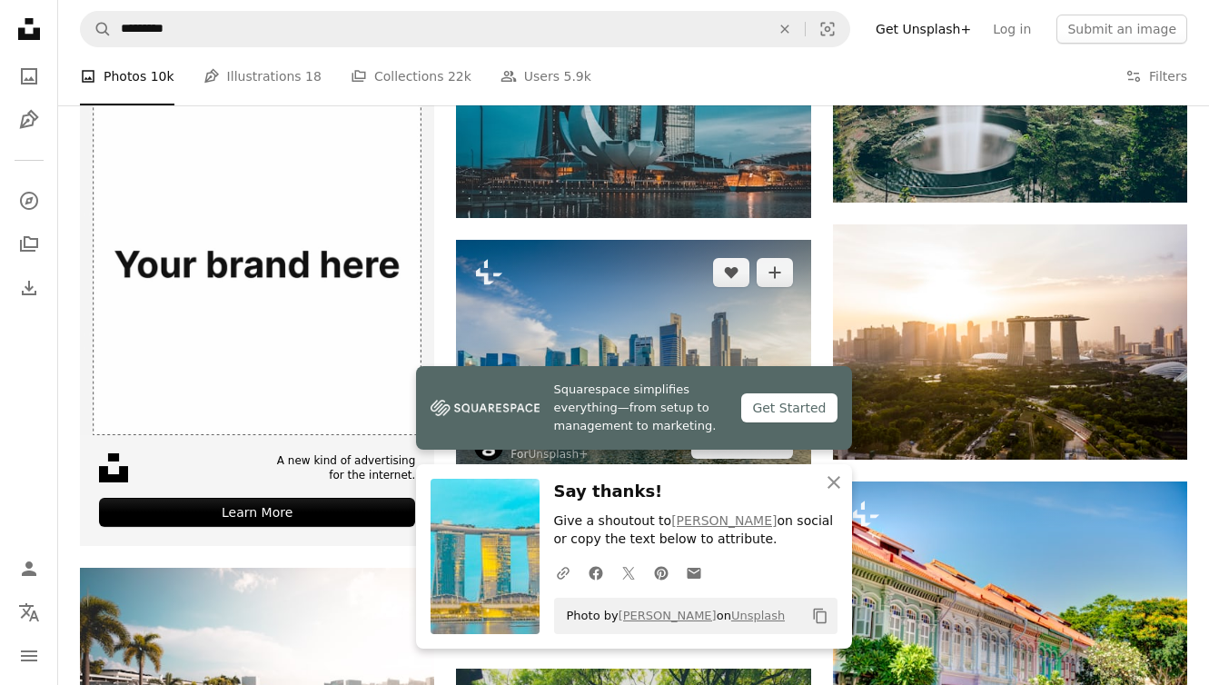
scroll to position [3552, 0]
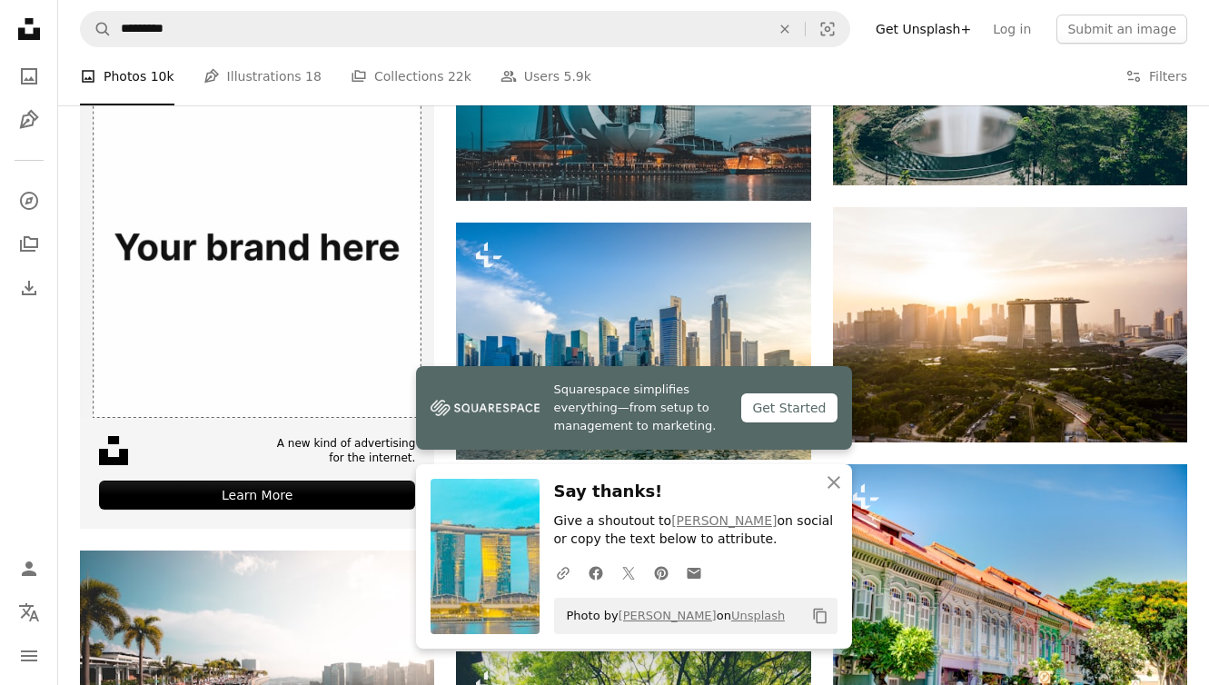
click at [550, 481] on img at bounding box center [633, 555] width 354 height 148
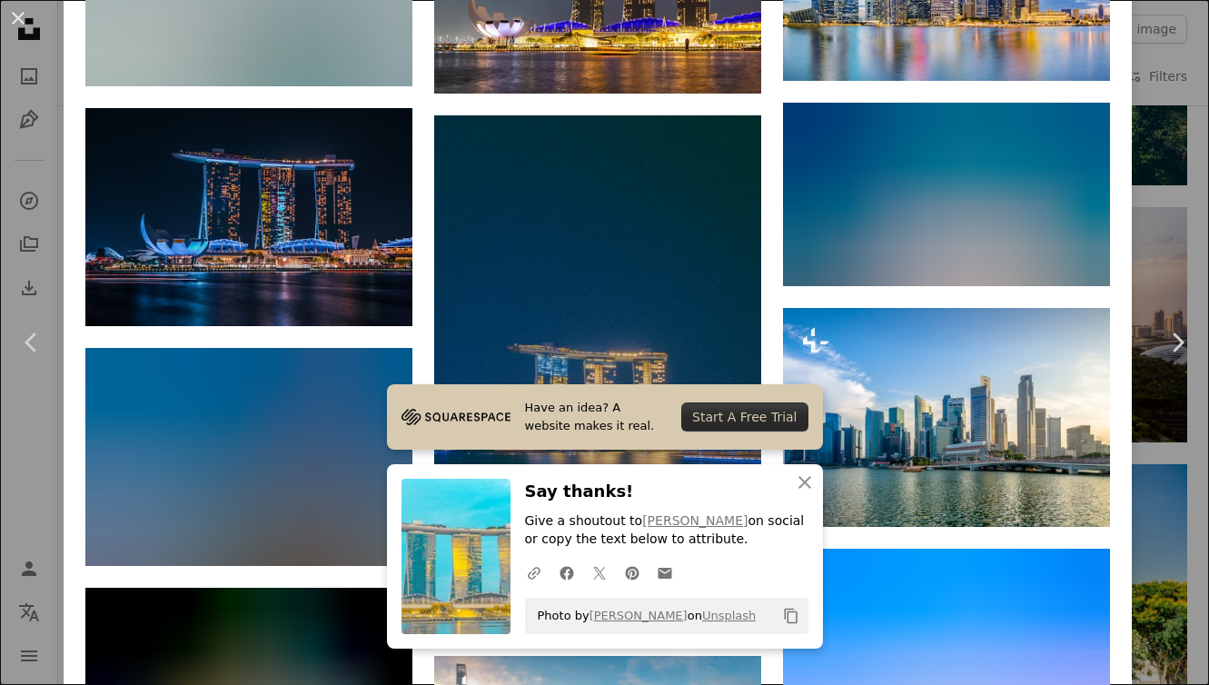
scroll to position [2235, 0]
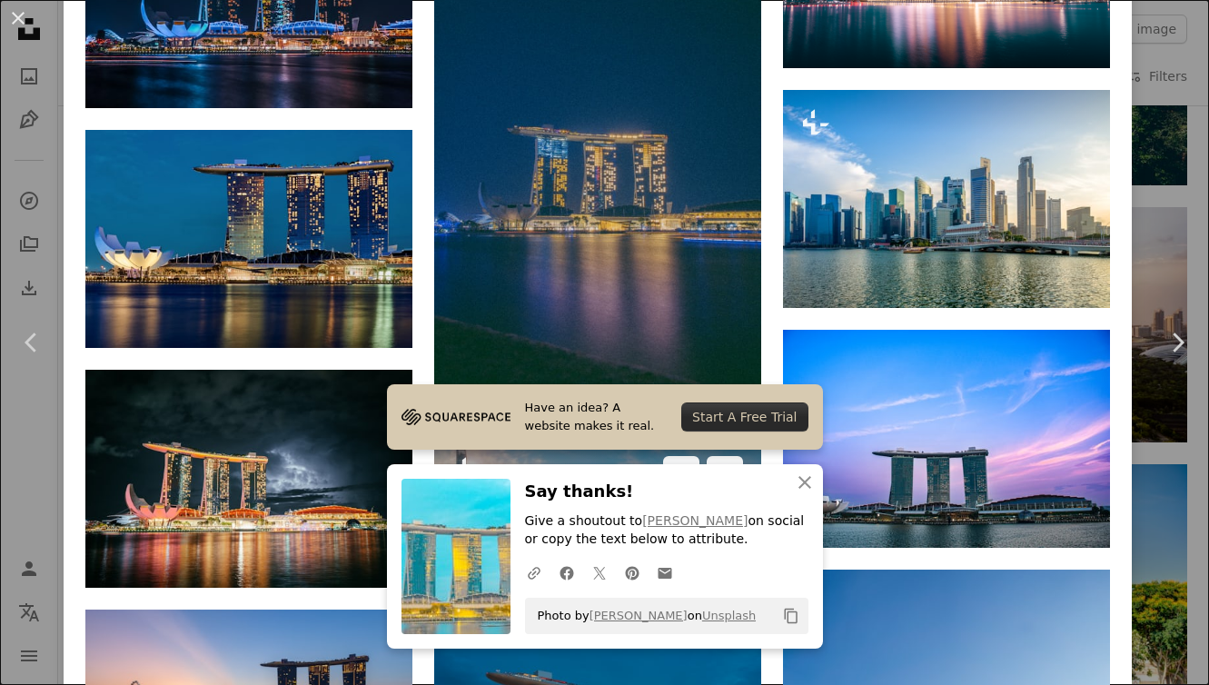
click at [593, 438] on img at bounding box center [597, 530] width 327 height 185
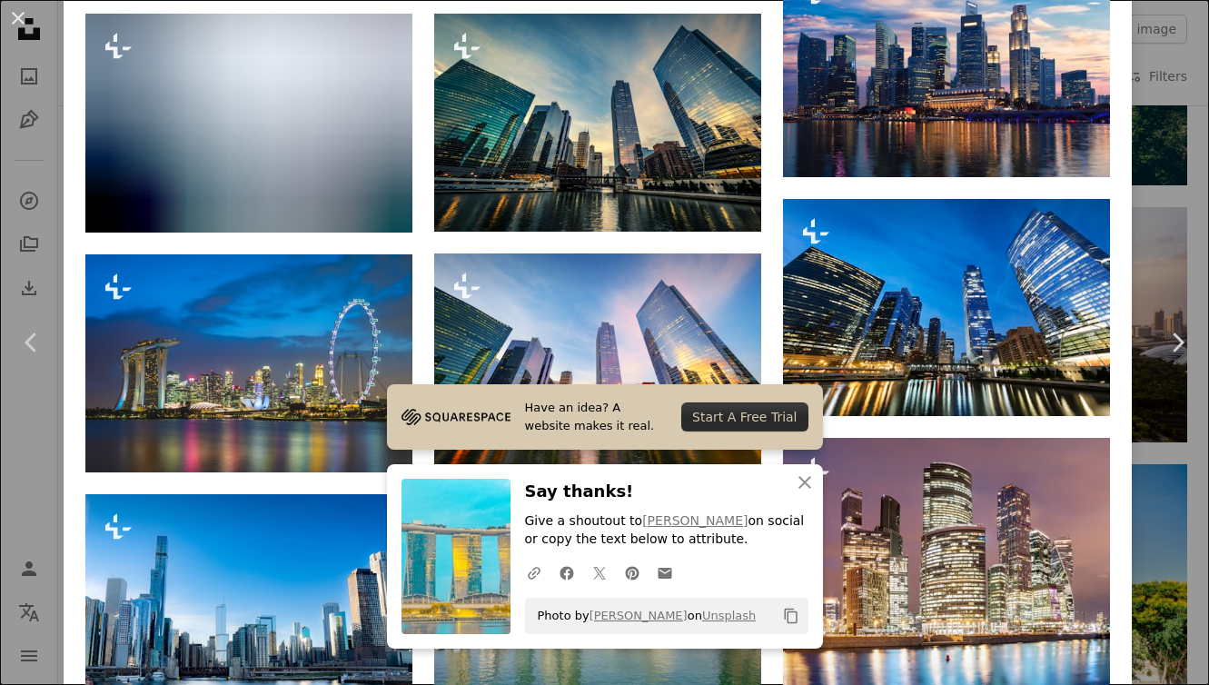
scroll to position [1421, 0]
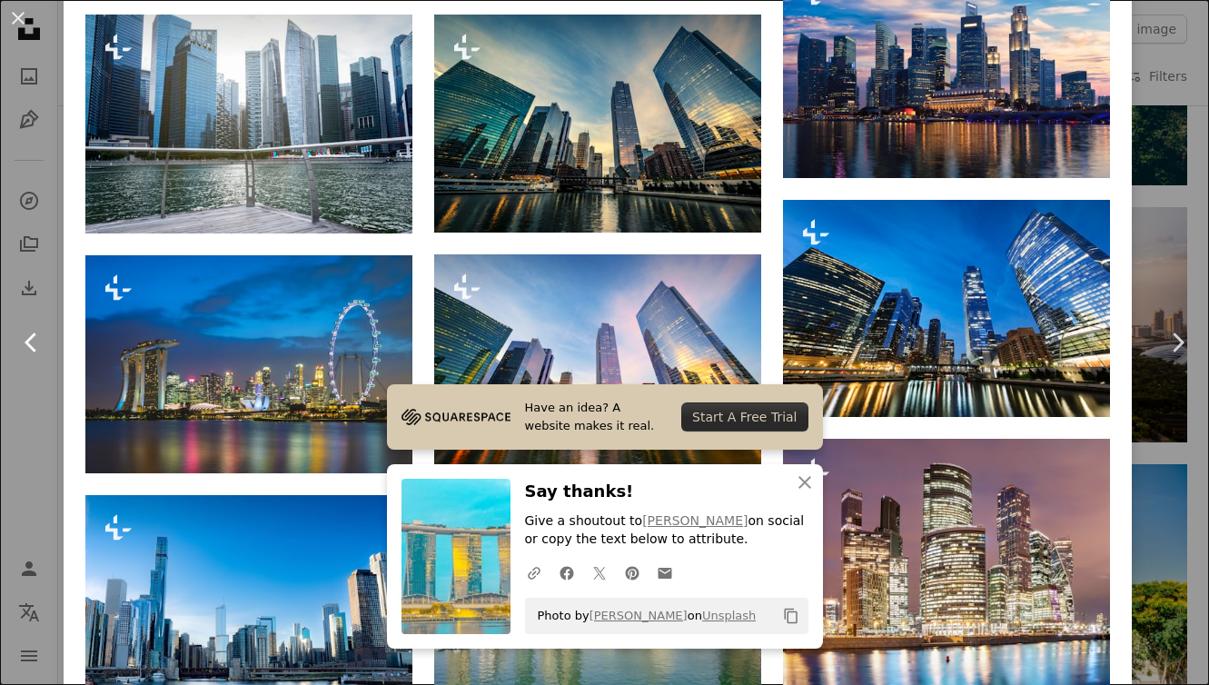
click at [36, 394] on link "Chevron left" at bounding box center [32, 342] width 64 height 174
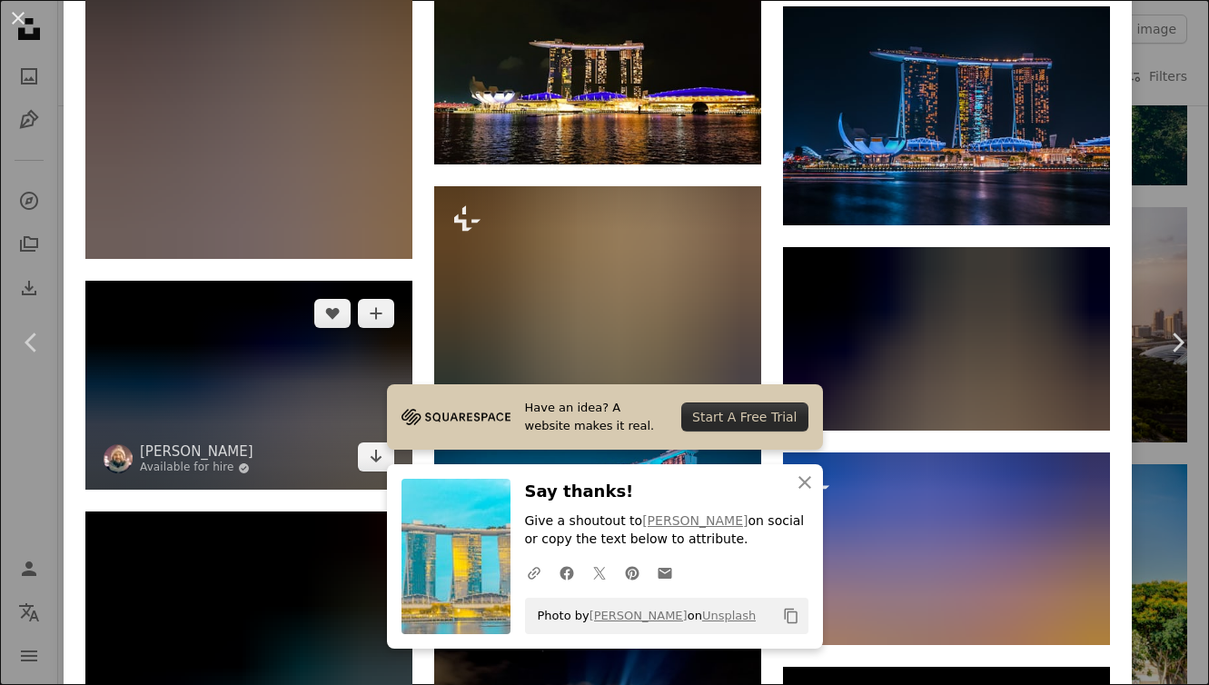
scroll to position [2028, 0]
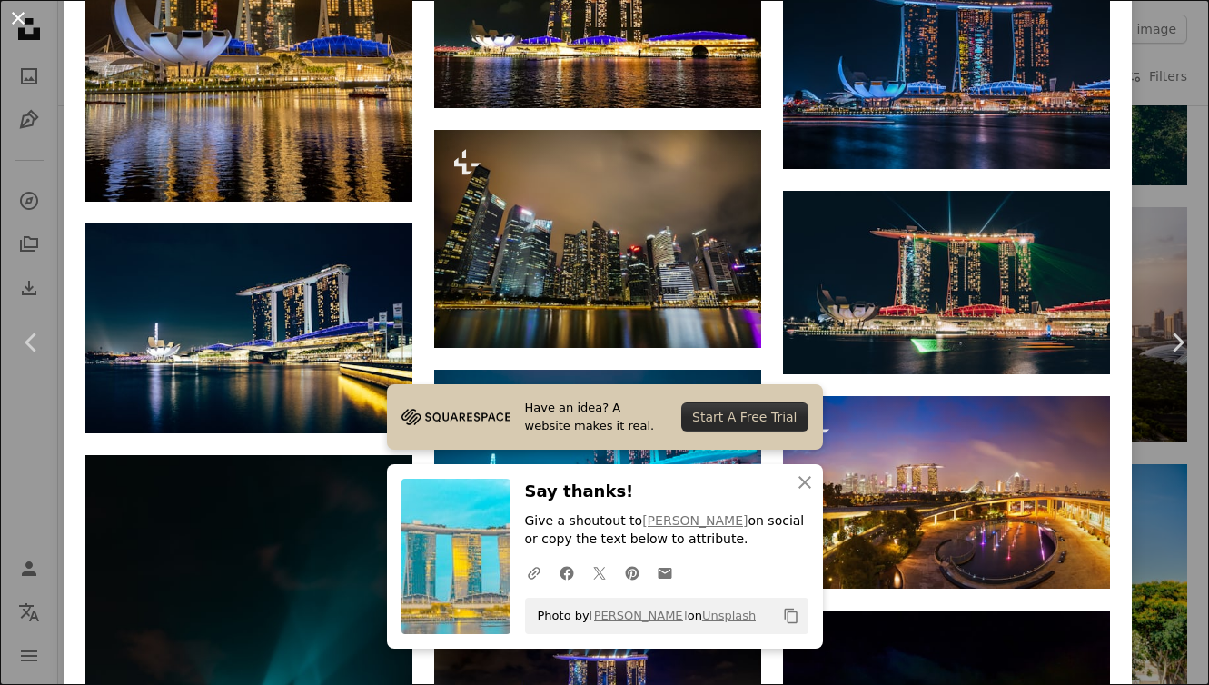
click at [19, 10] on button "An X shape" at bounding box center [18, 18] width 22 height 22
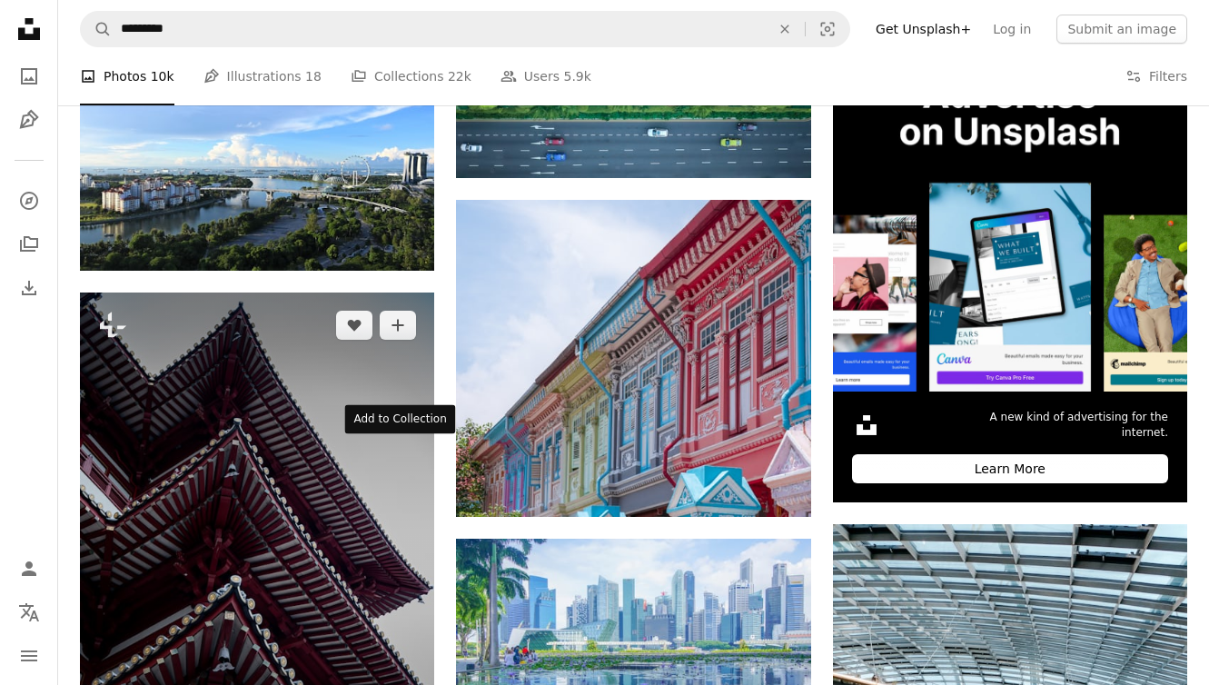
scroll to position [6395, 0]
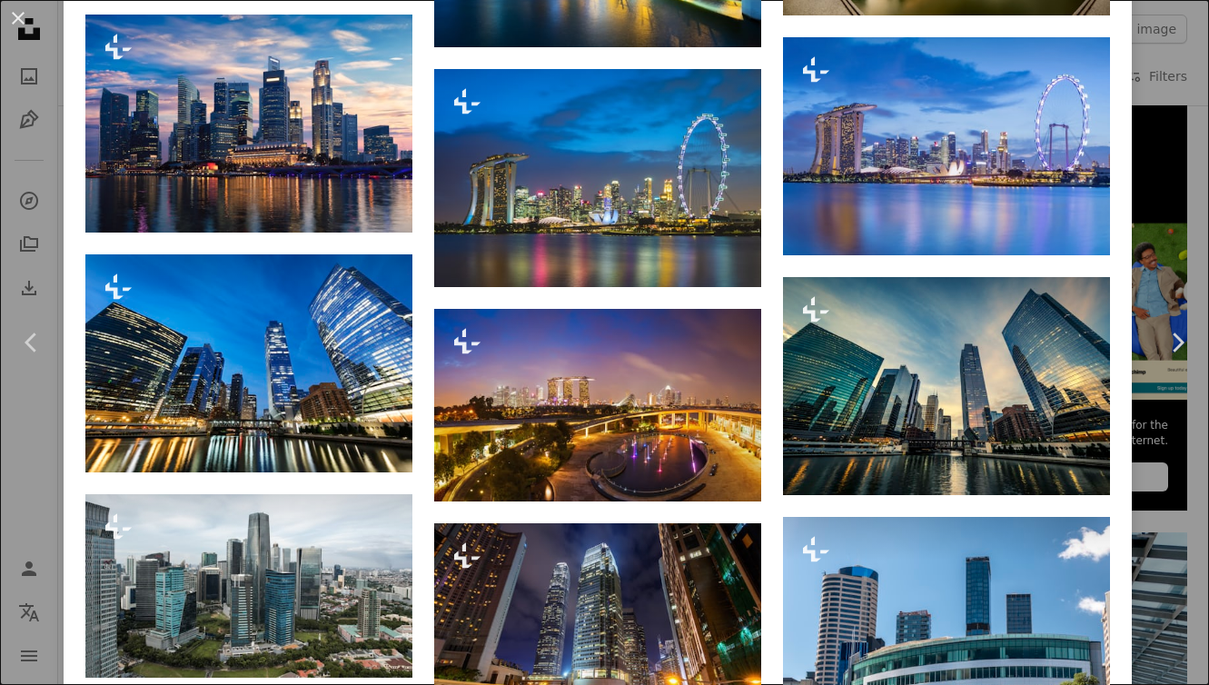
scroll to position [1682, 0]
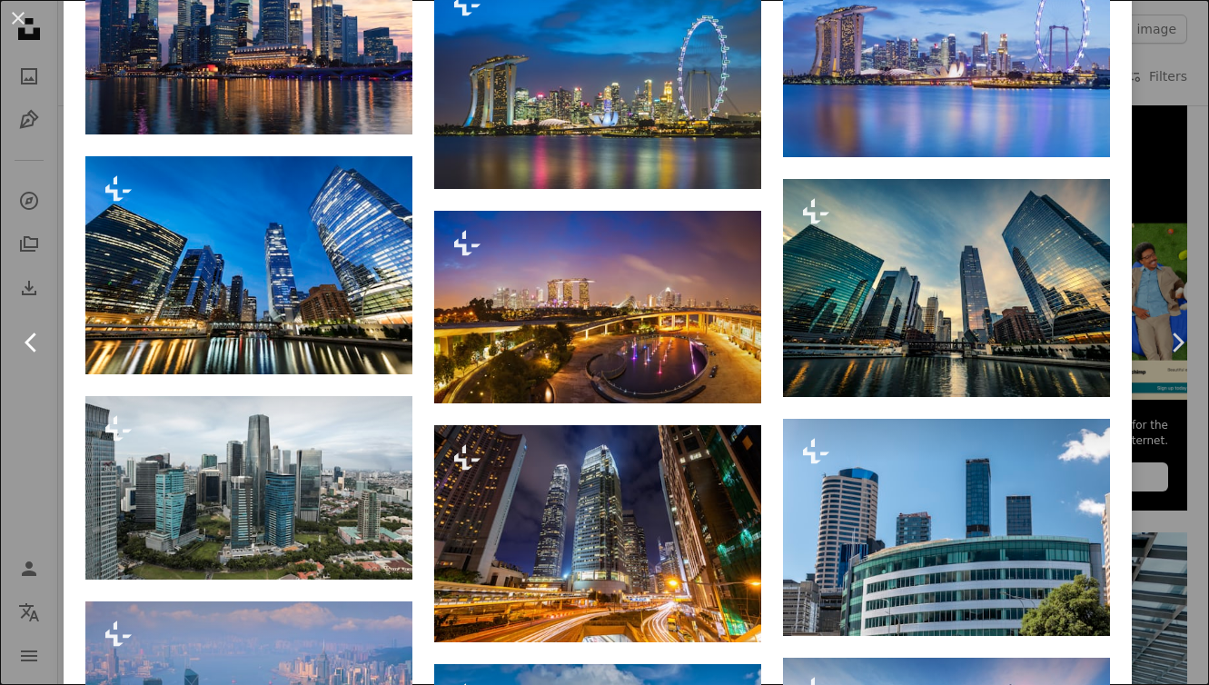
click at [40, 400] on link "Chevron left" at bounding box center [32, 342] width 64 height 174
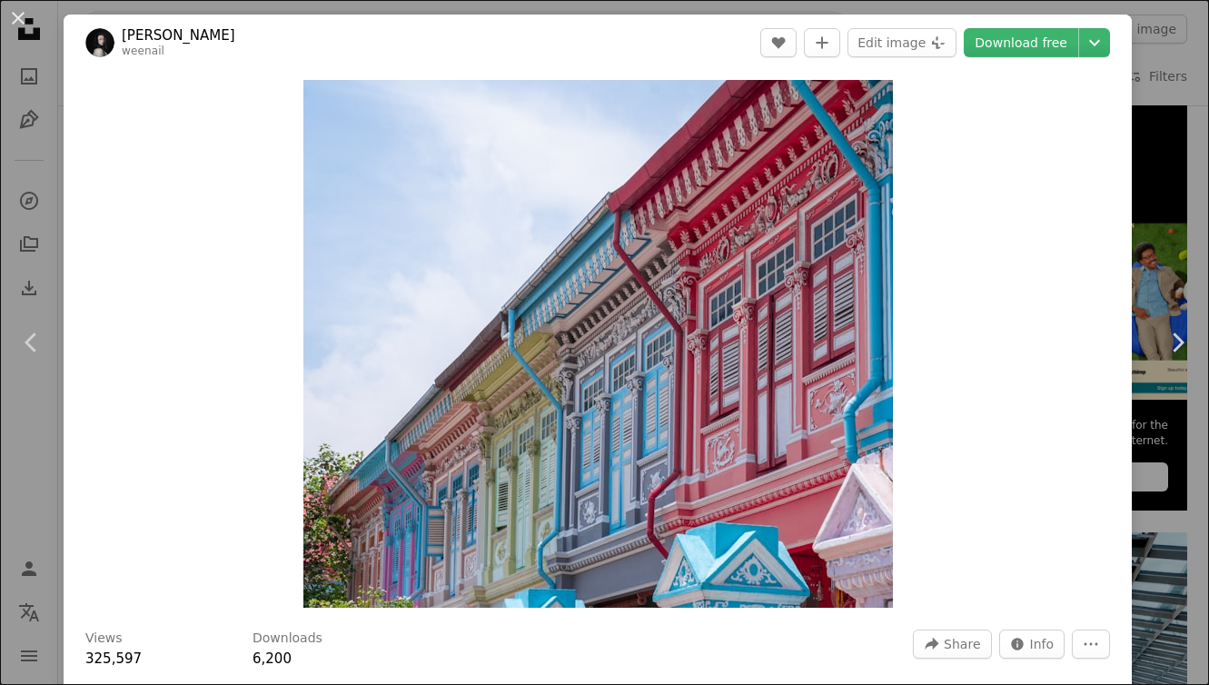
click at [36, 442] on div "An X shape Chevron left Chevron right [PERSON_NAME] weenail A heart A plus sign…" at bounding box center [604, 342] width 1209 height 685
click at [14, 15] on icon "Unsplash logo Unsplash Home" at bounding box center [29, 29] width 36 height 36
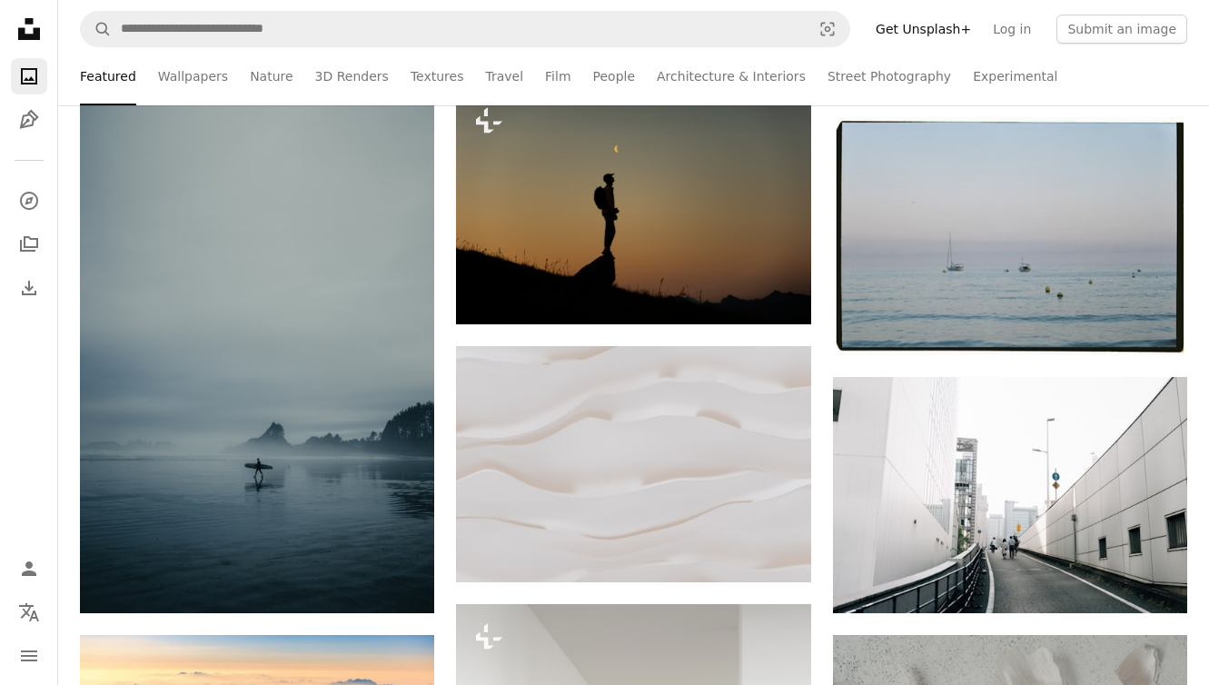
scroll to position [654, 0]
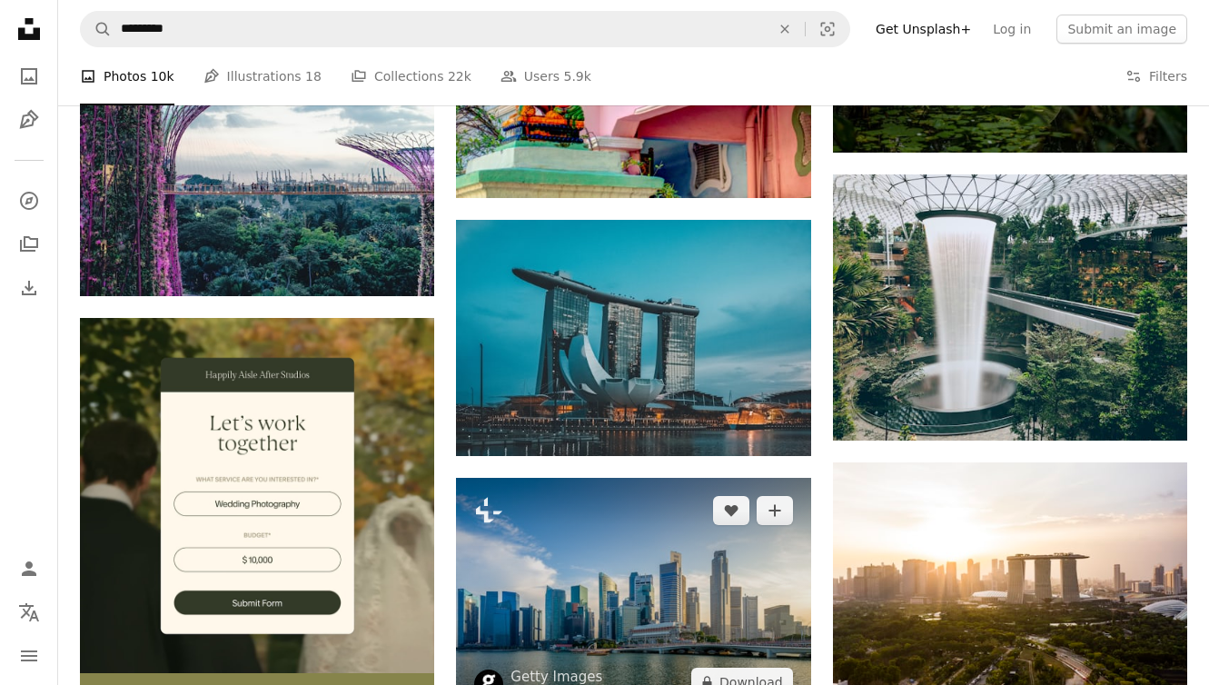
scroll to position [3137, 0]
